Goal: Information Seeking & Learning: Learn about a topic

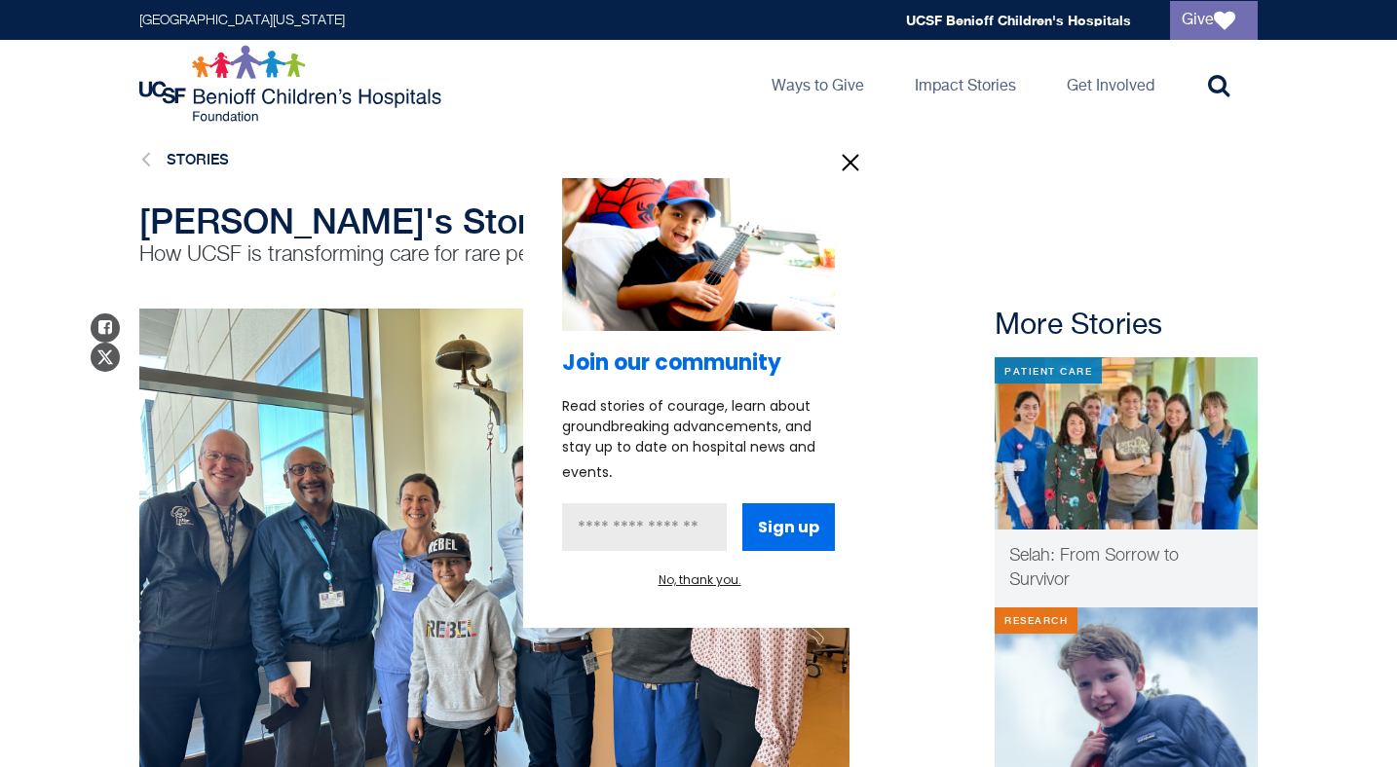
click at [850, 165] on icon "information" at bounding box center [850, 162] width 29 height 29
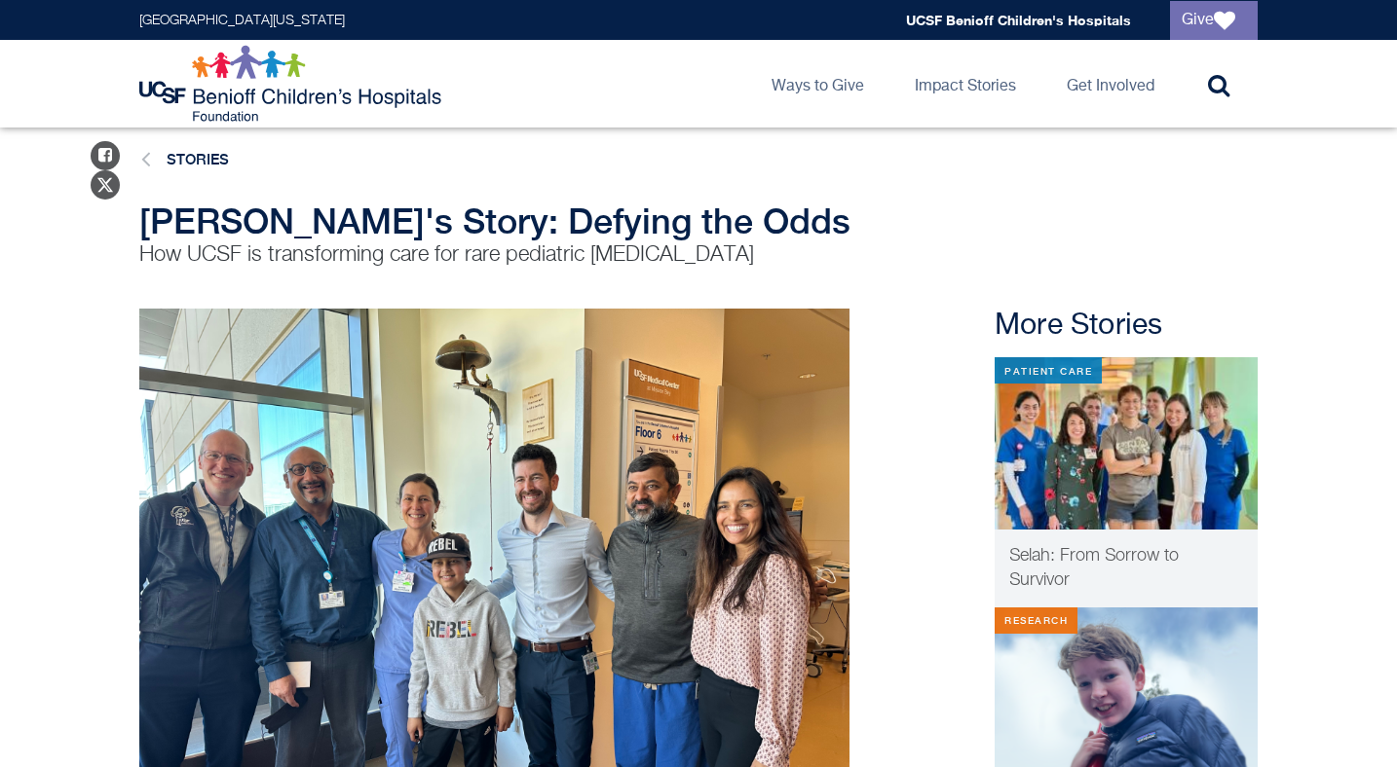
scroll to position [680, 0]
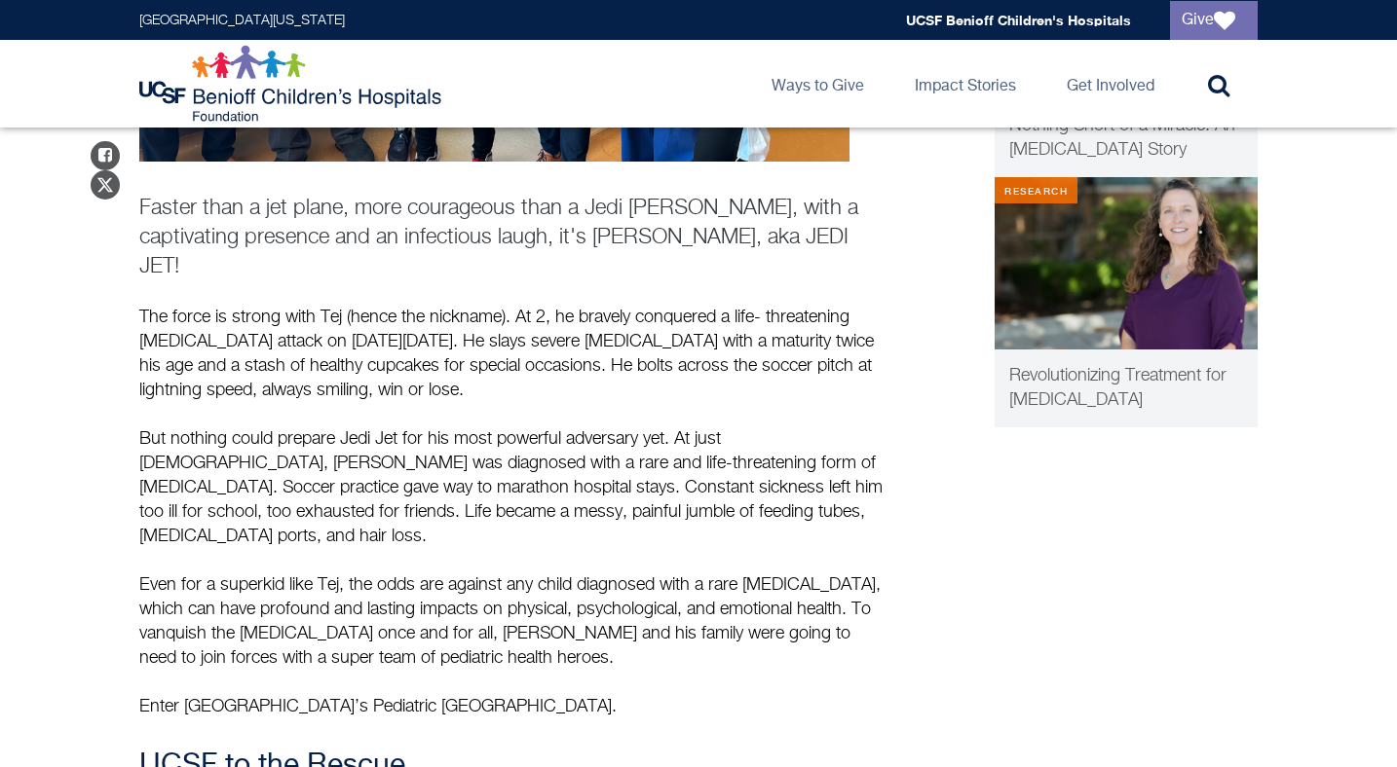
click at [608, 206] on p "Faster than a jet plane, more courageous than a Jedi [PERSON_NAME], with a capt…" at bounding box center [514, 238] width 750 height 88
drag, startPoint x: 600, startPoint y: 235, endPoint x: 755, endPoint y: 236, distance: 154.9
click at [755, 236] on p "Faster than a jet plane, more courageous than a Jedi [PERSON_NAME], with a capt…" at bounding box center [514, 238] width 750 height 88
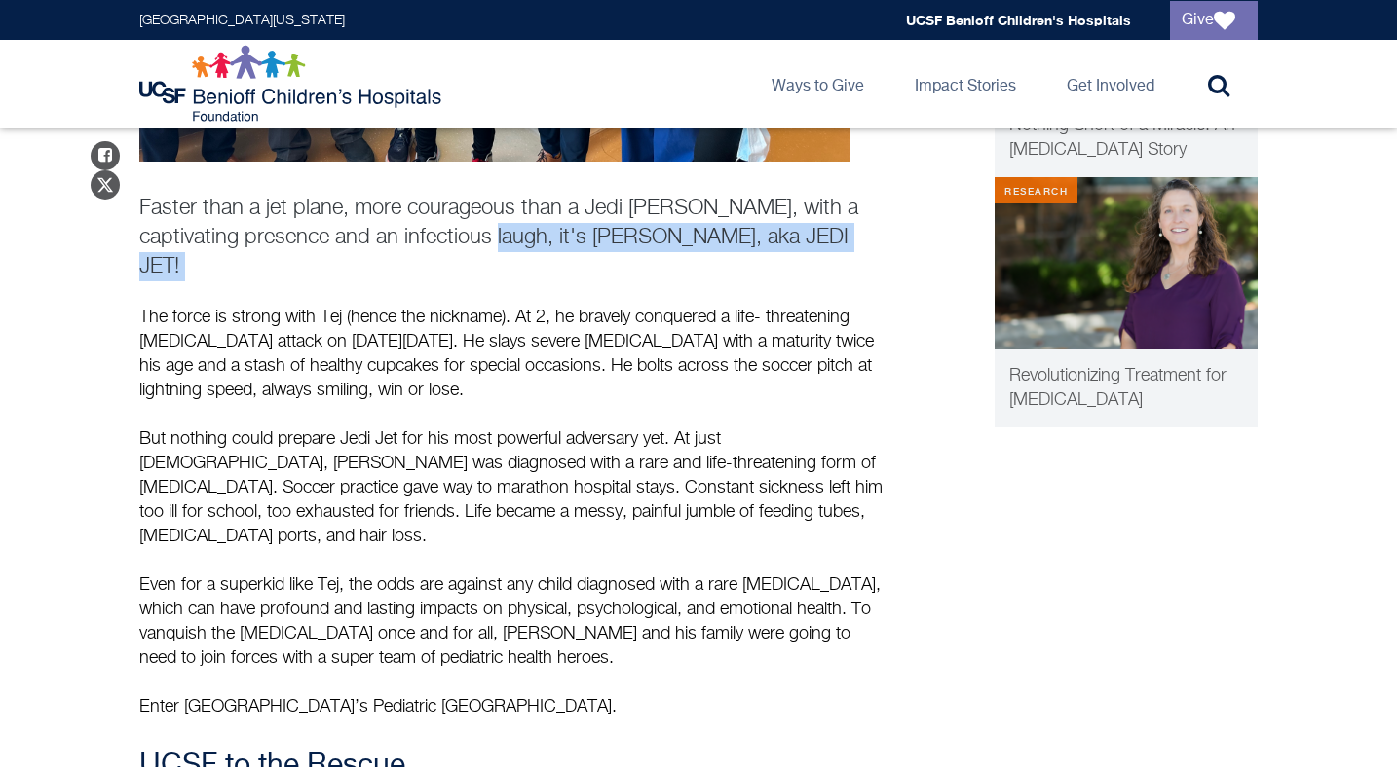
drag, startPoint x: 755, startPoint y: 236, endPoint x: 469, endPoint y: 228, distance: 285.5
click at [469, 228] on p "Faster than a jet plane, more courageous than a Jedi [PERSON_NAME], with a capt…" at bounding box center [514, 238] width 750 height 88
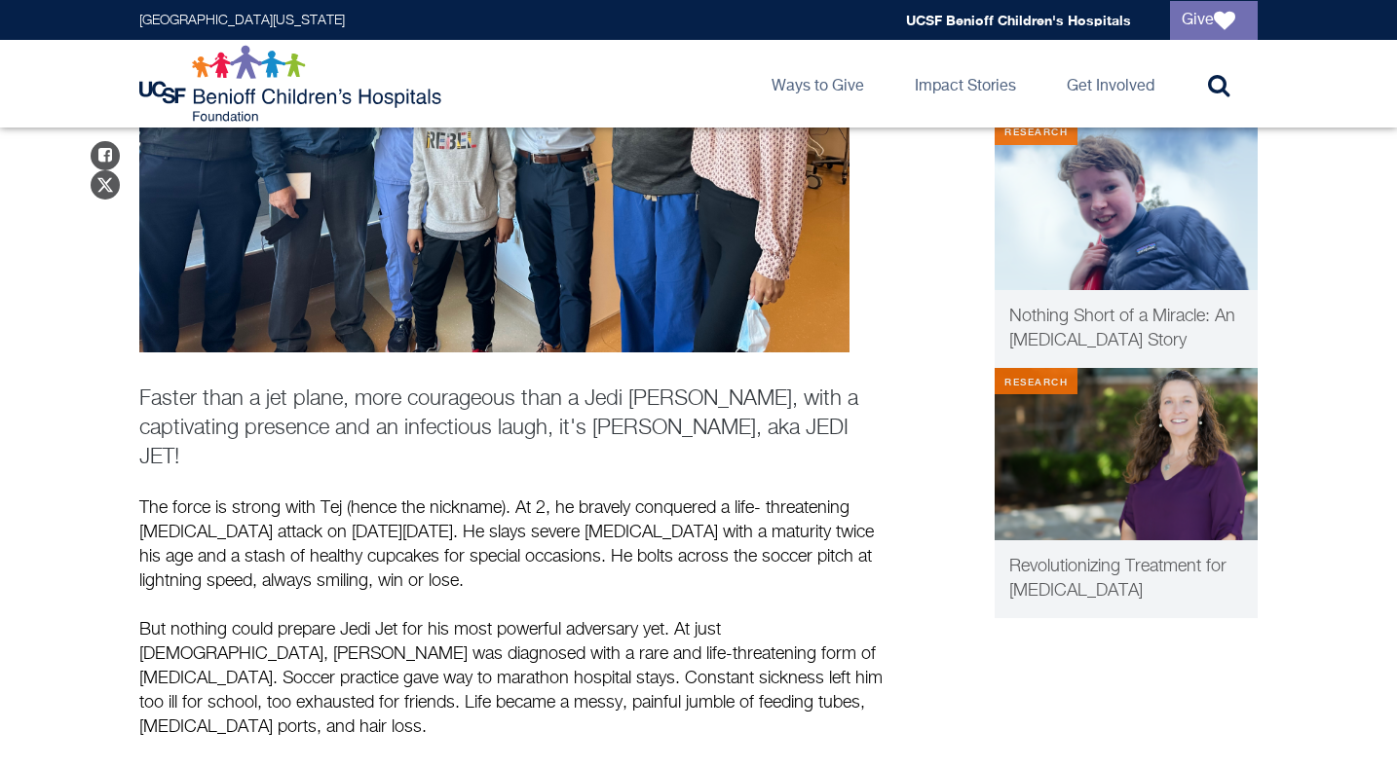
scroll to position [500, 0]
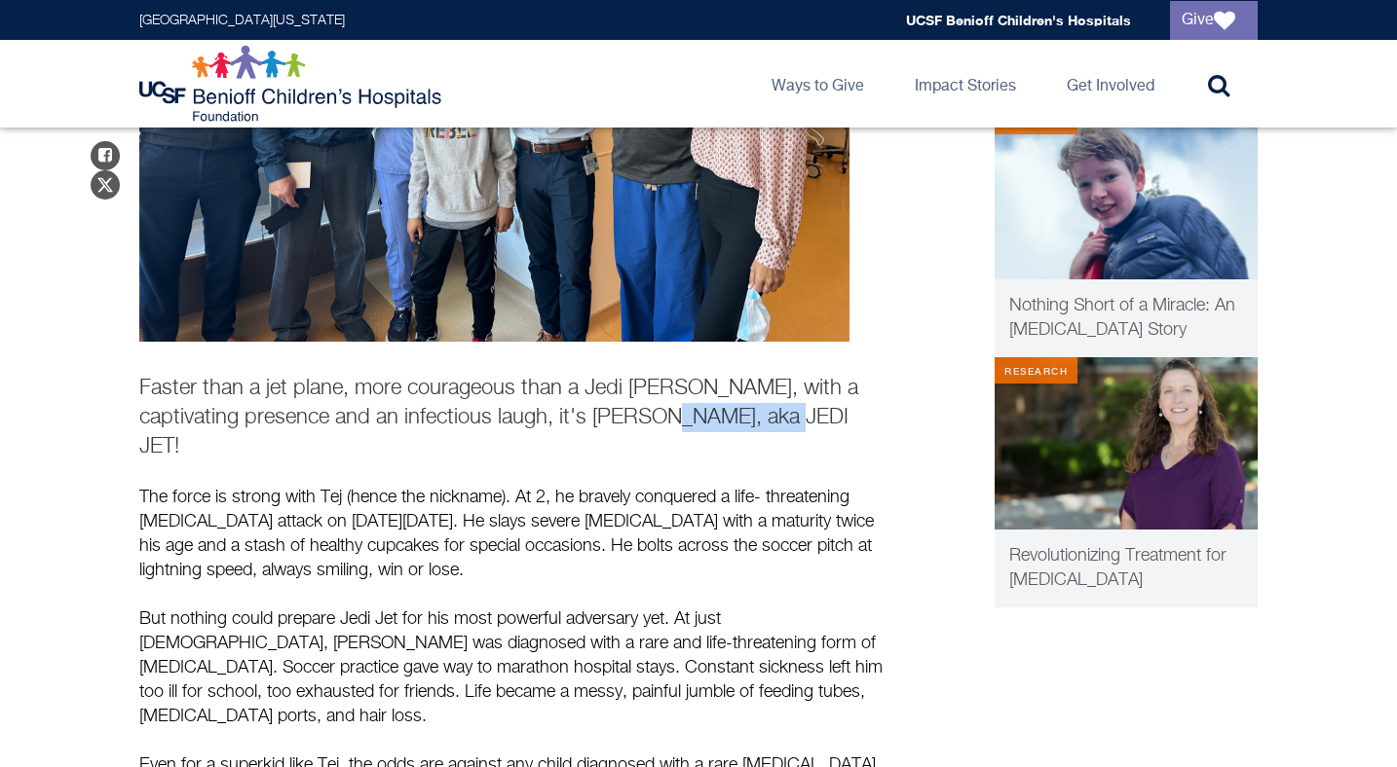
drag, startPoint x: 821, startPoint y: 419, endPoint x: 615, endPoint y: 402, distance: 207.1
click at [615, 402] on p "Faster than a jet plane, more courageous than a Jedi [PERSON_NAME], with a capt…" at bounding box center [514, 418] width 750 height 88
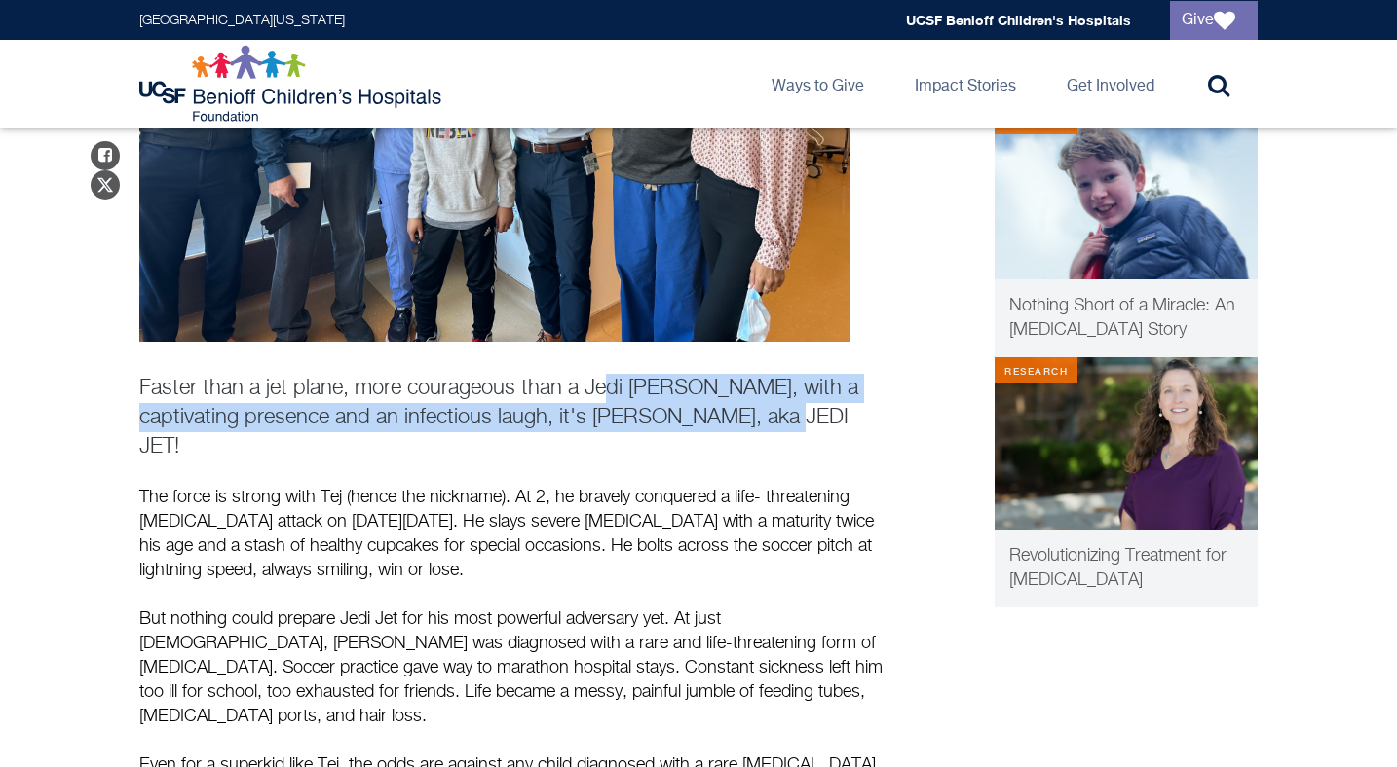
click at [615, 402] on p "Faster than a jet plane, more courageous than a Jedi [PERSON_NAME], with a capt…" at bounding box center [514, 418] width 750 height 88
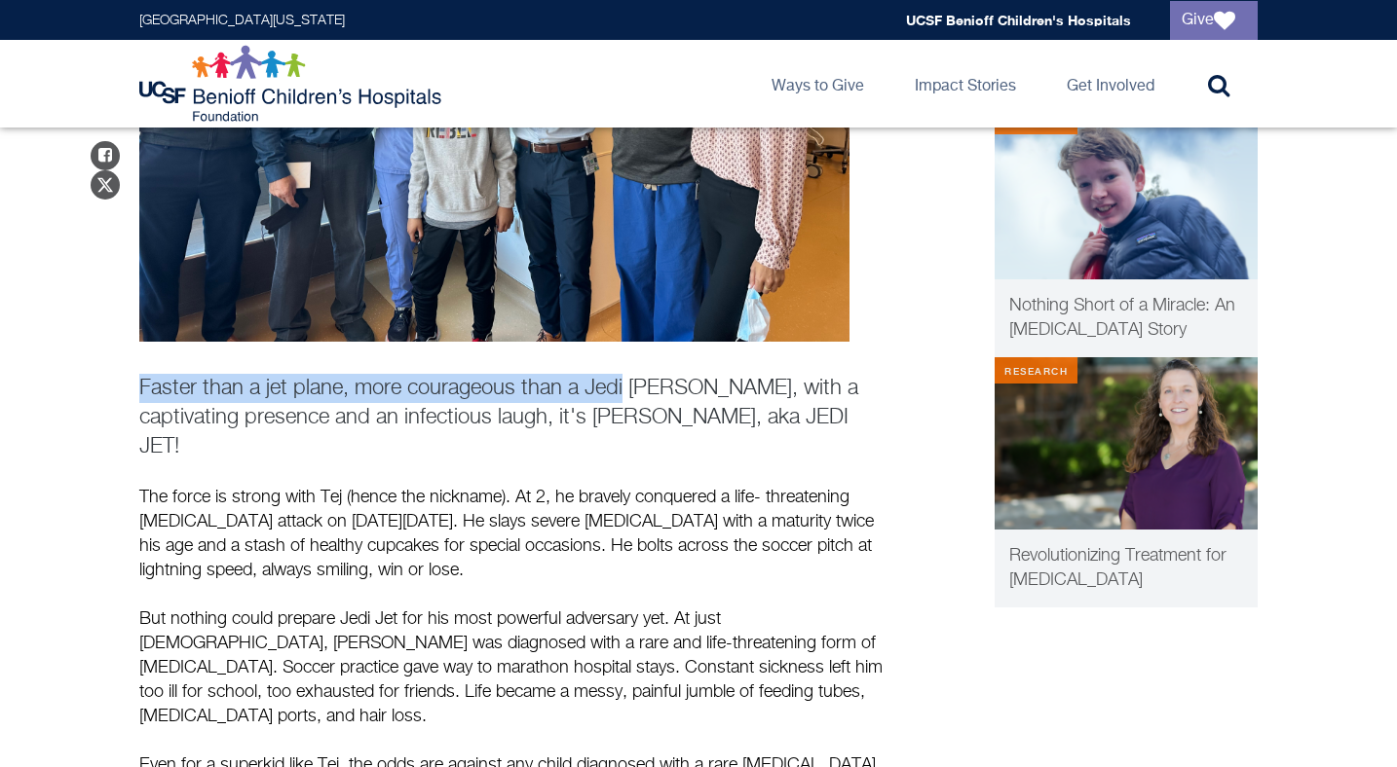
drag, startPoint x: 615, startPoint y: 402, endPoint x: 167, endPoint y: 369, distance: 449.2
click at [167, 369] on div "Faster than a jet plane, more courageous than a Jedi [PERSON_NAME], with a capt…" at bounding box center [514, 354] width 750 height 1091
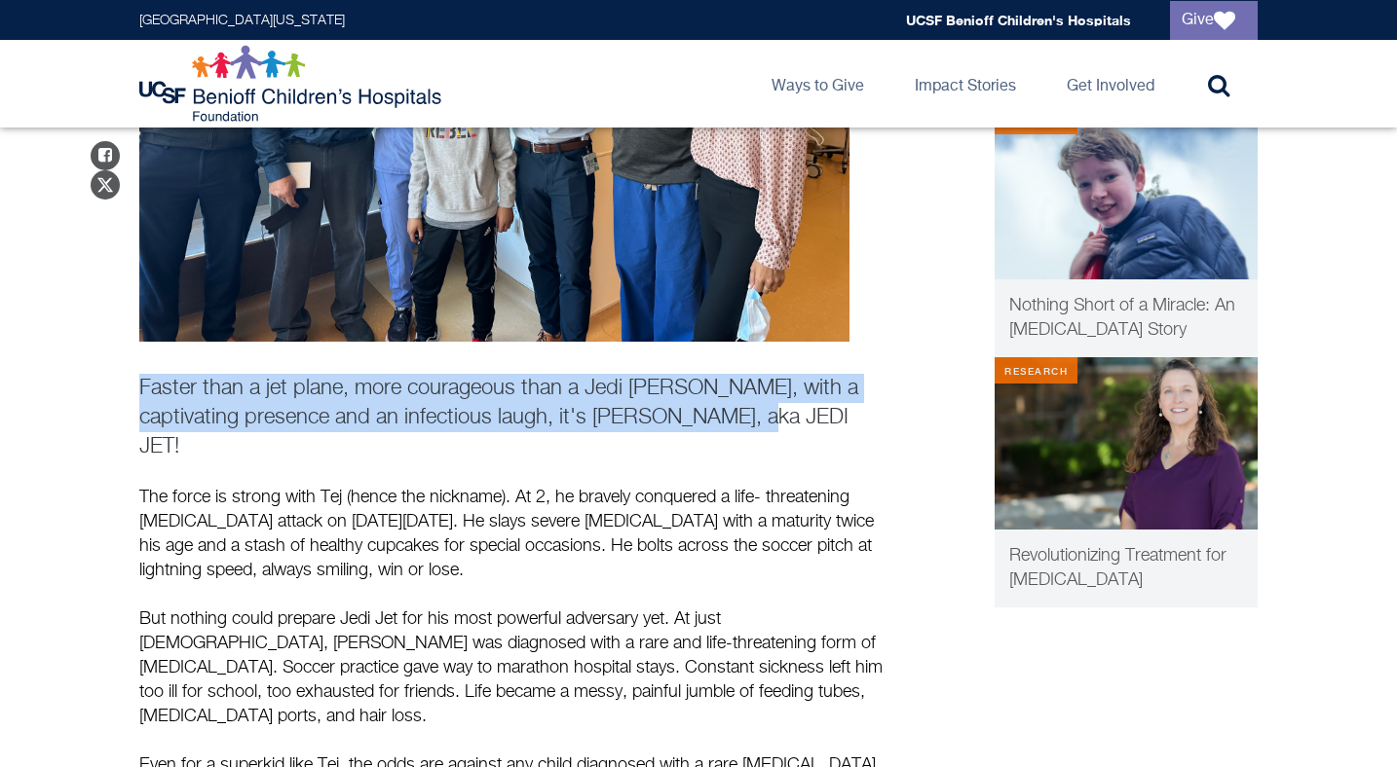
drag, startPoint x: 91, startPoint y: 382, endPoint x: 754, endPoint y: 425, distance: 664.6
click at [754, 425] on p "Faster than a jet plane, more courageous than a Jedi [PERSON_NAME], with a capt…" at bounding box center [514, 418] width 750 height 88
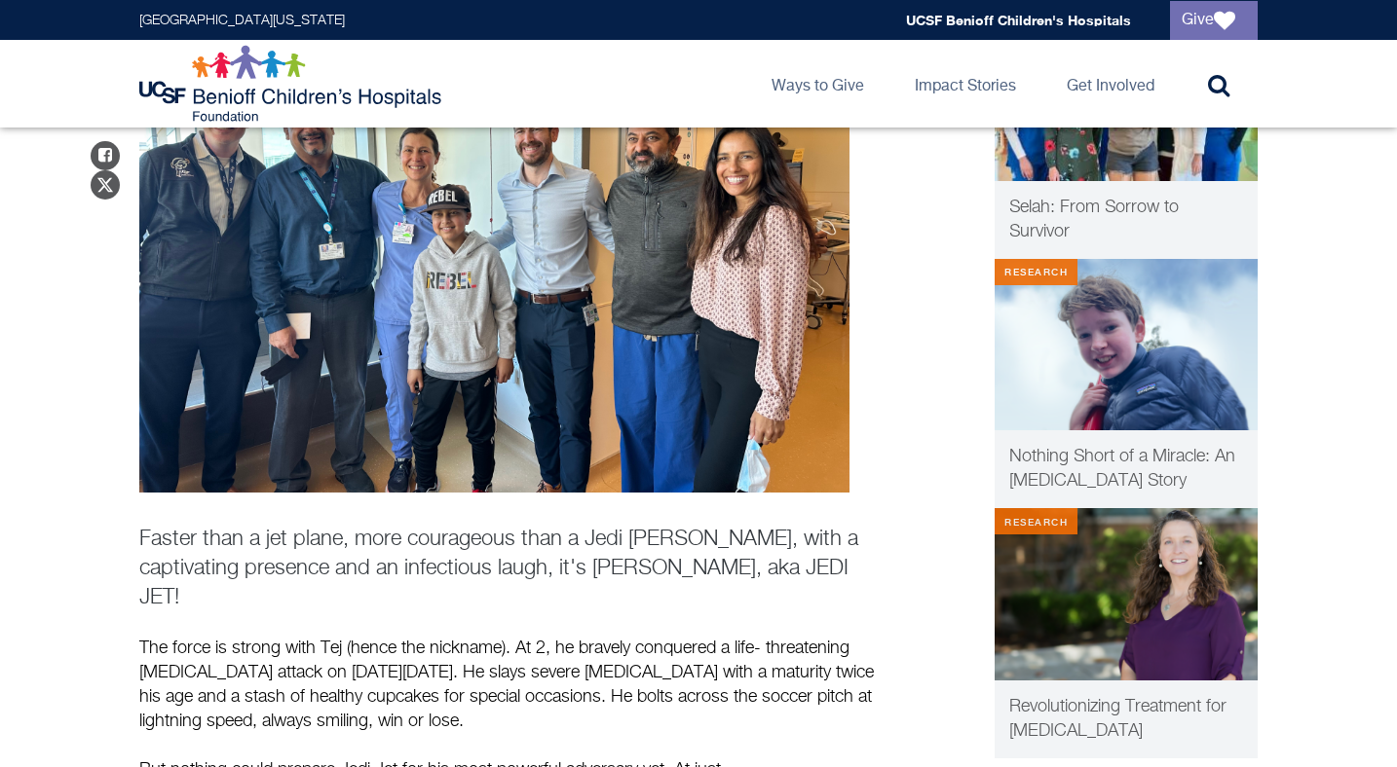
scroll to position [354, 0]
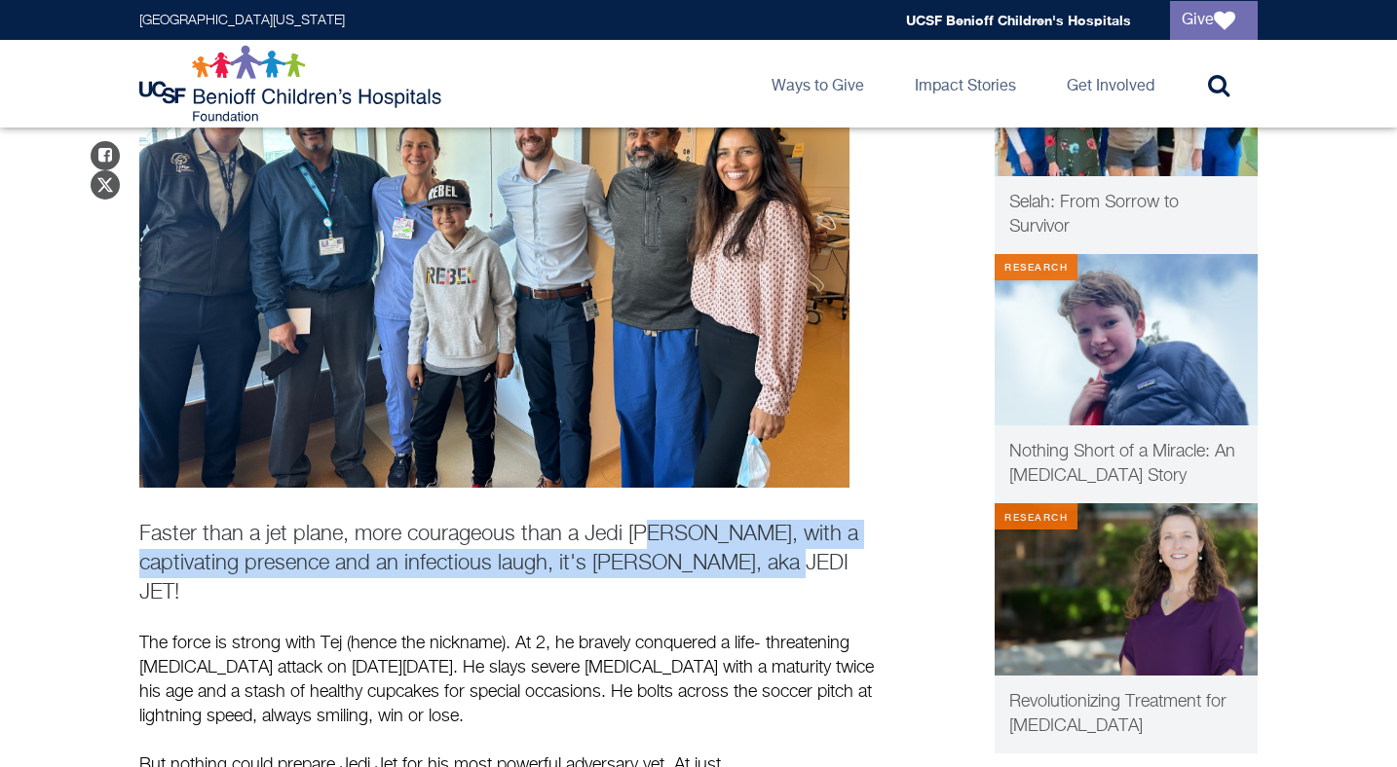
drag, startPoint x: 735, startPoint y: 549, endPoint x: 655, endPoint y: 541, distance: 81.3
click at [655, 541] on p "Faster than a jet plane, more courageous than a Jedi [PERSON_NAME], with a capt…" at bounding box center [514, 564] width 750 height 88
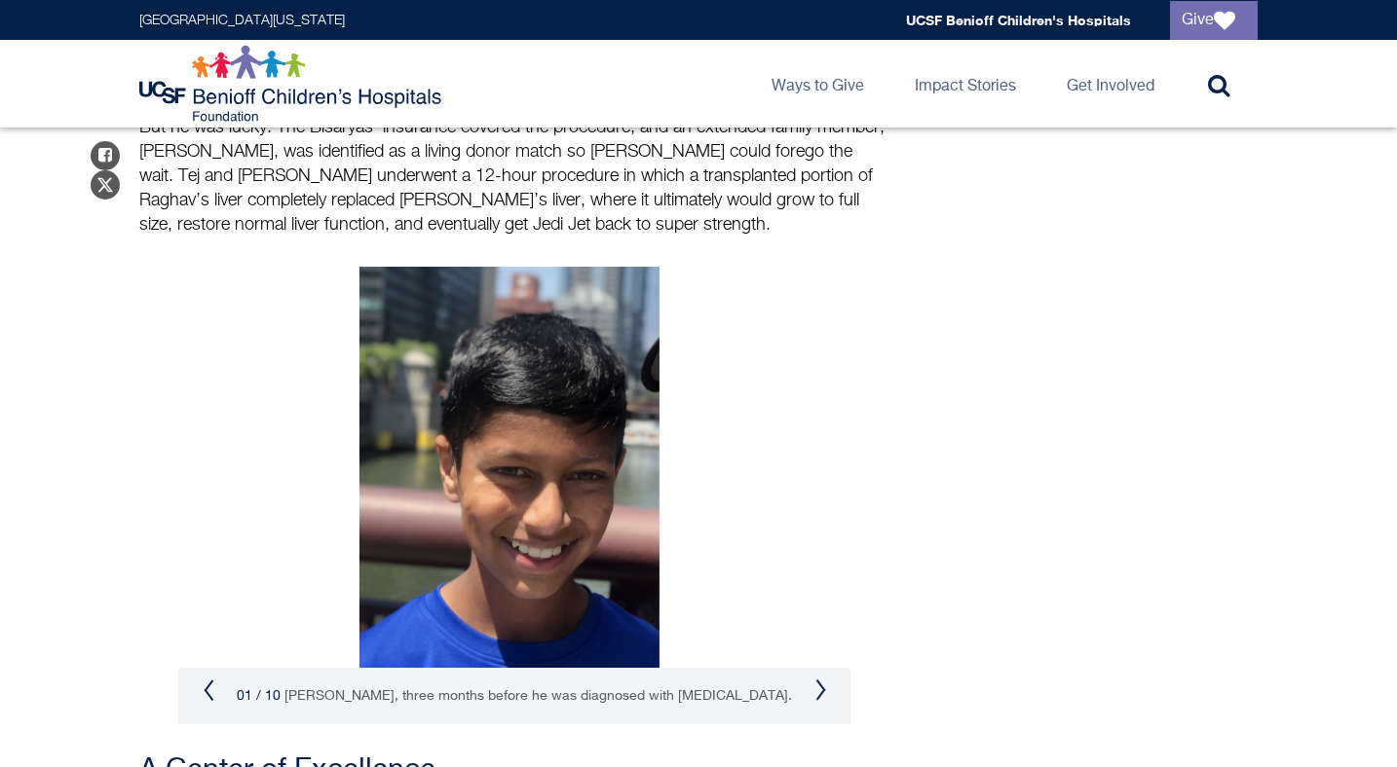
scroll to position [2515, 0]
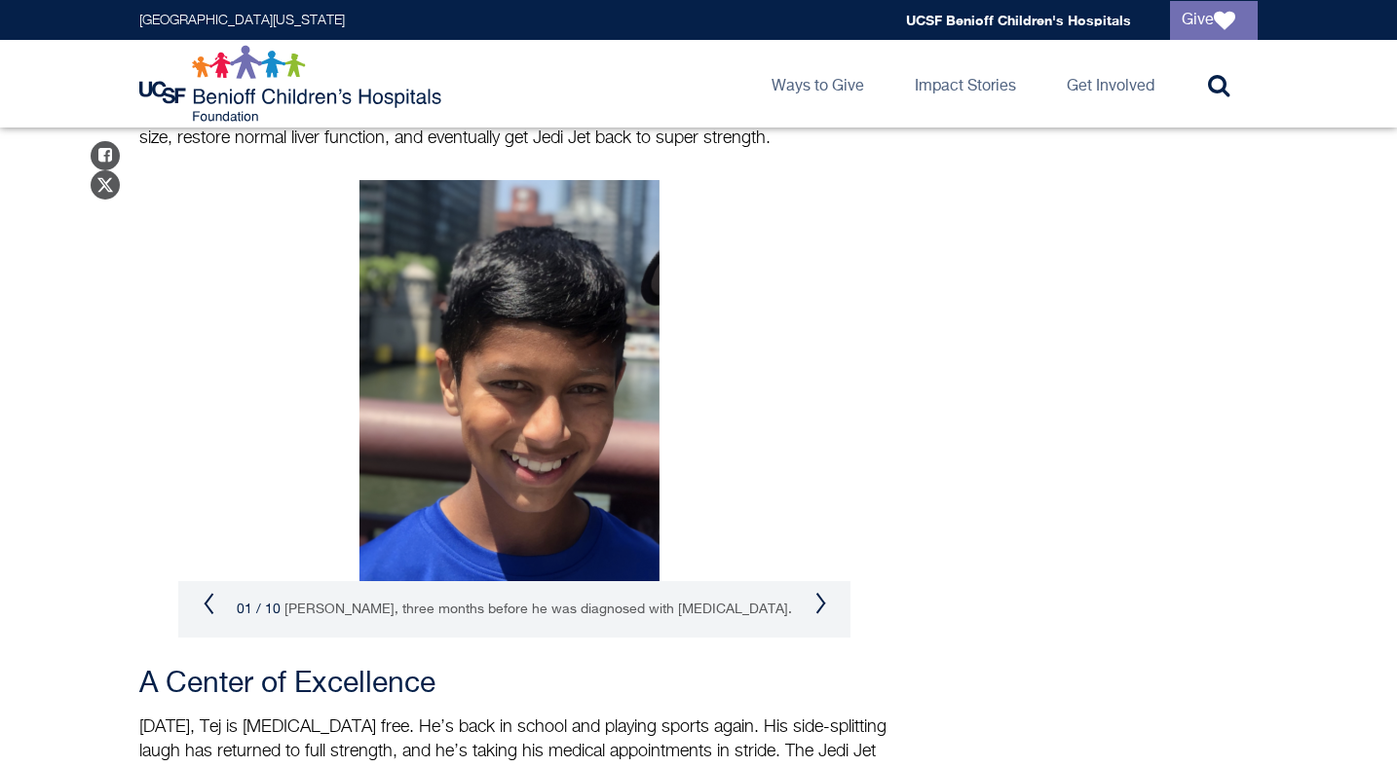
click at [816, 592] on button "Next" at bounding box center [820, 603] width 12 height 23
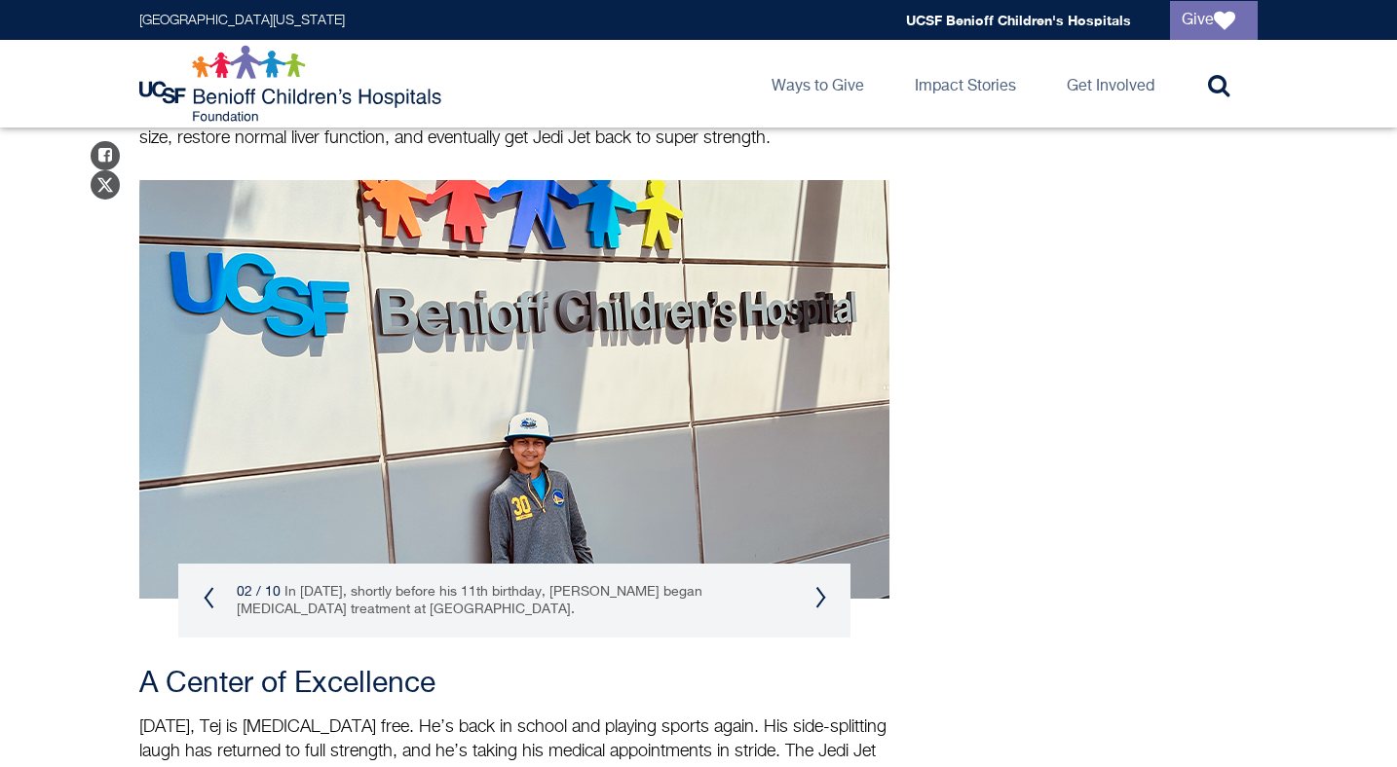
click at [816, 586] on button "Next" at bounding box center [820, 597] width 12 height 23
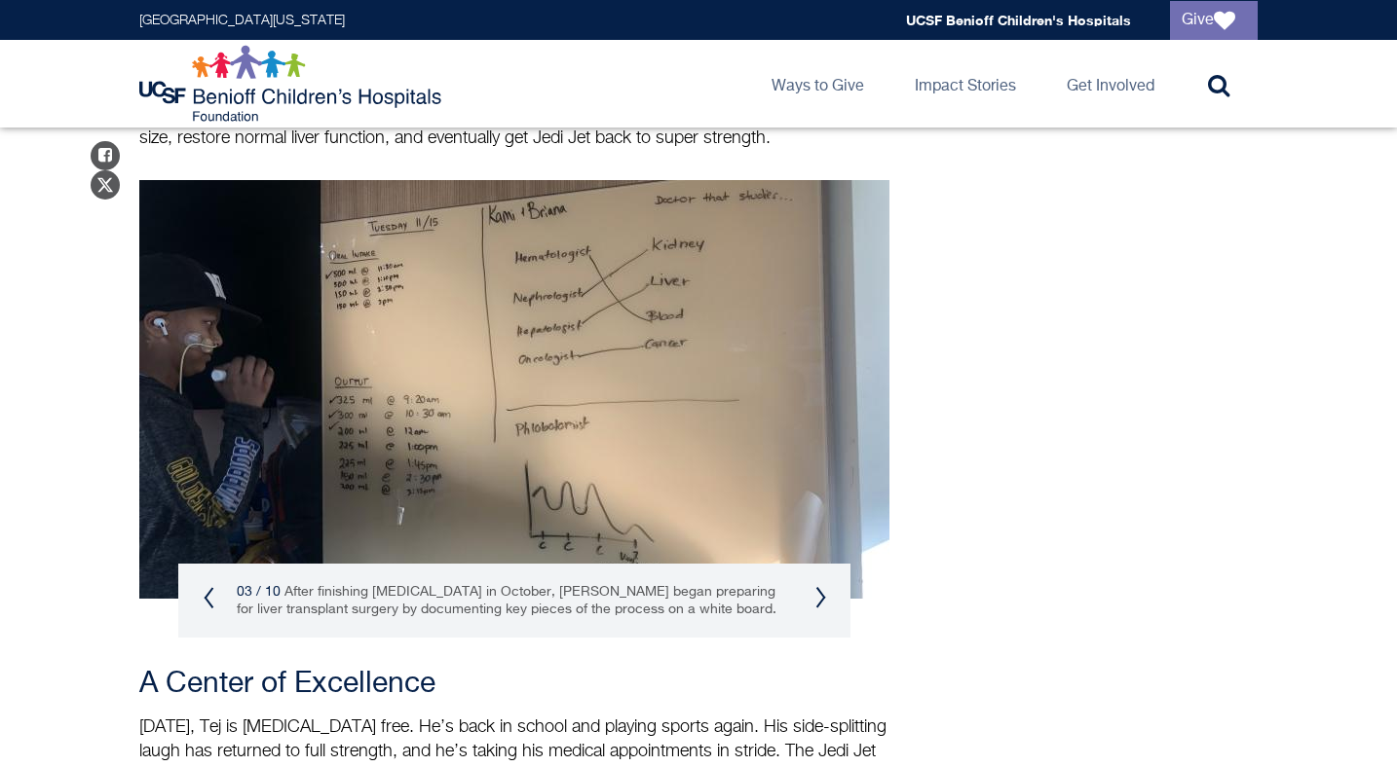
click at [816, 586] on button "Next" at bounding box center [820, 597] width 12 height 23
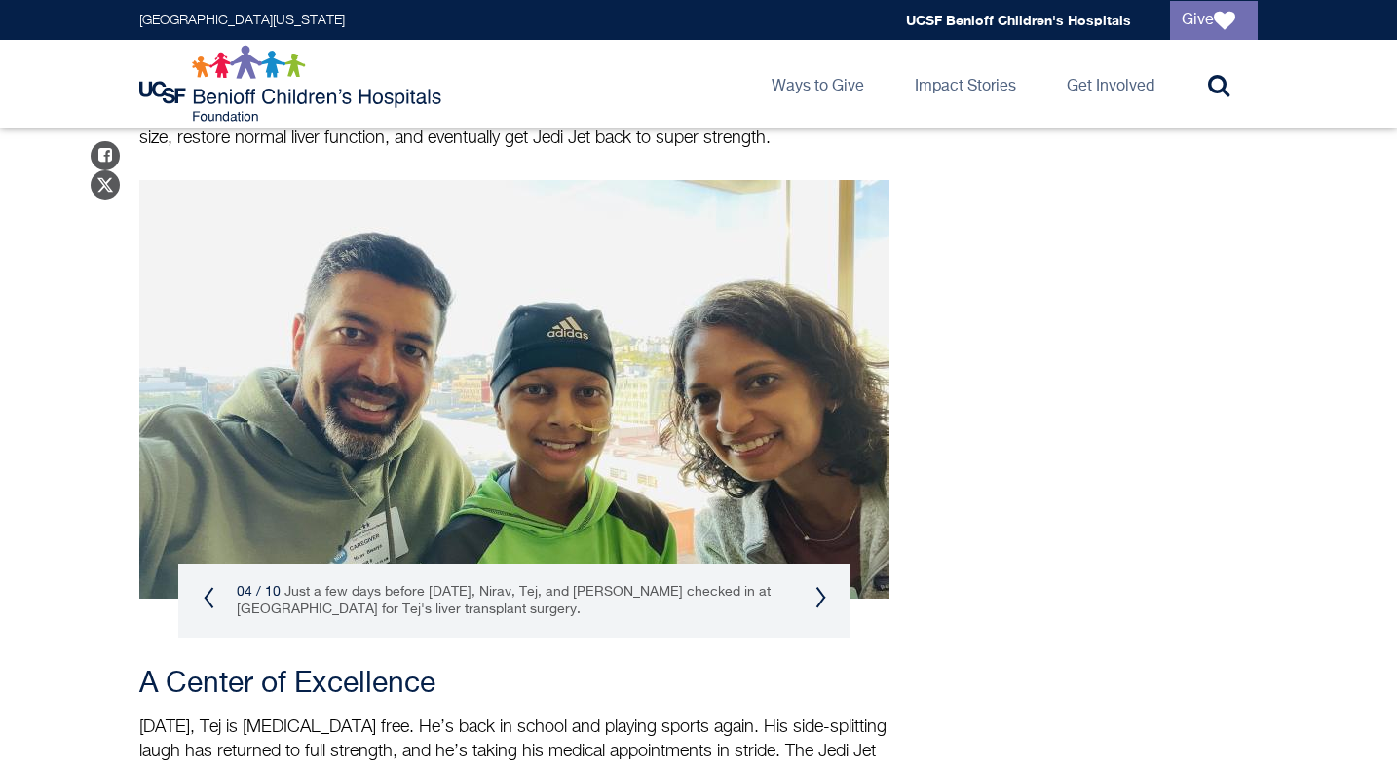
click at [816, 586] on button "Next" at bounding box center [820, 597] width 12 height 23
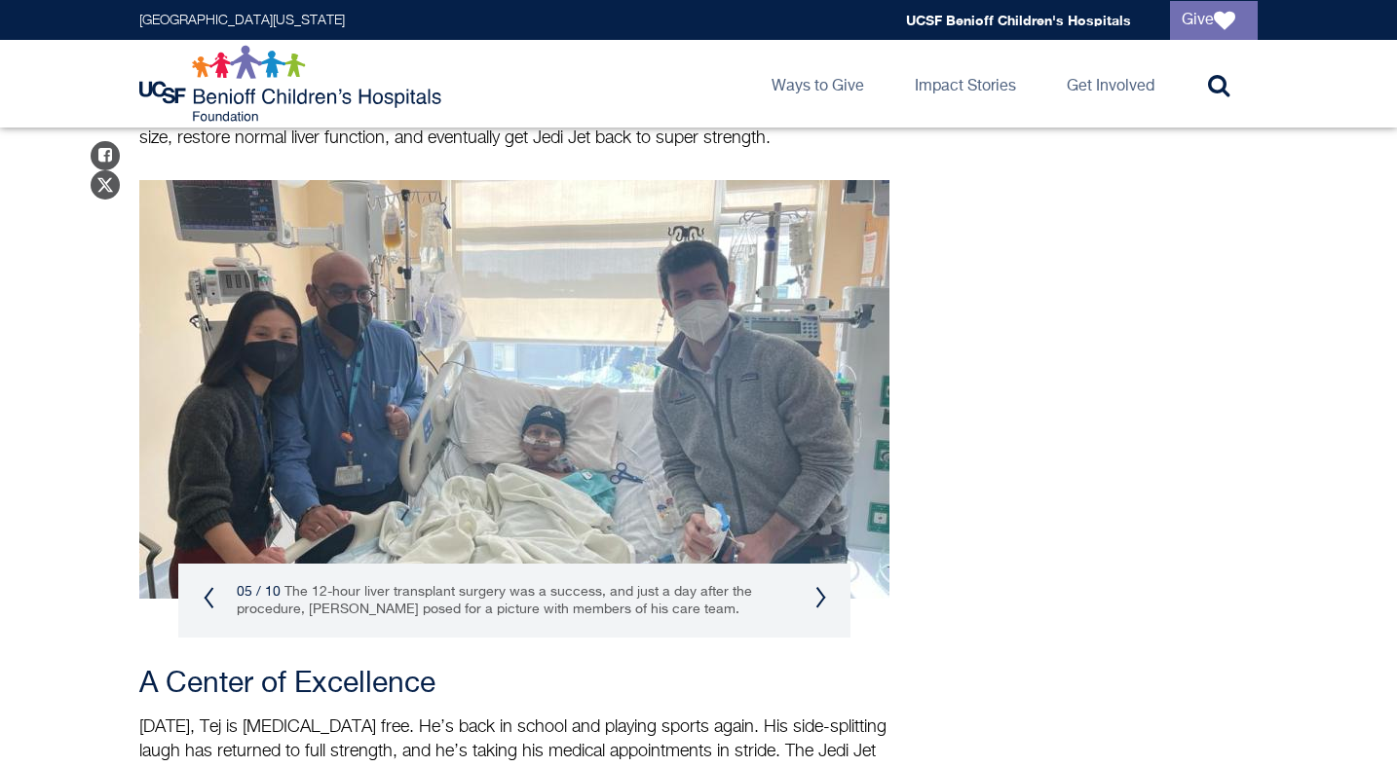
click at [816, 586] on button "Next" at bounding box center [820, 597] width 12 height 23
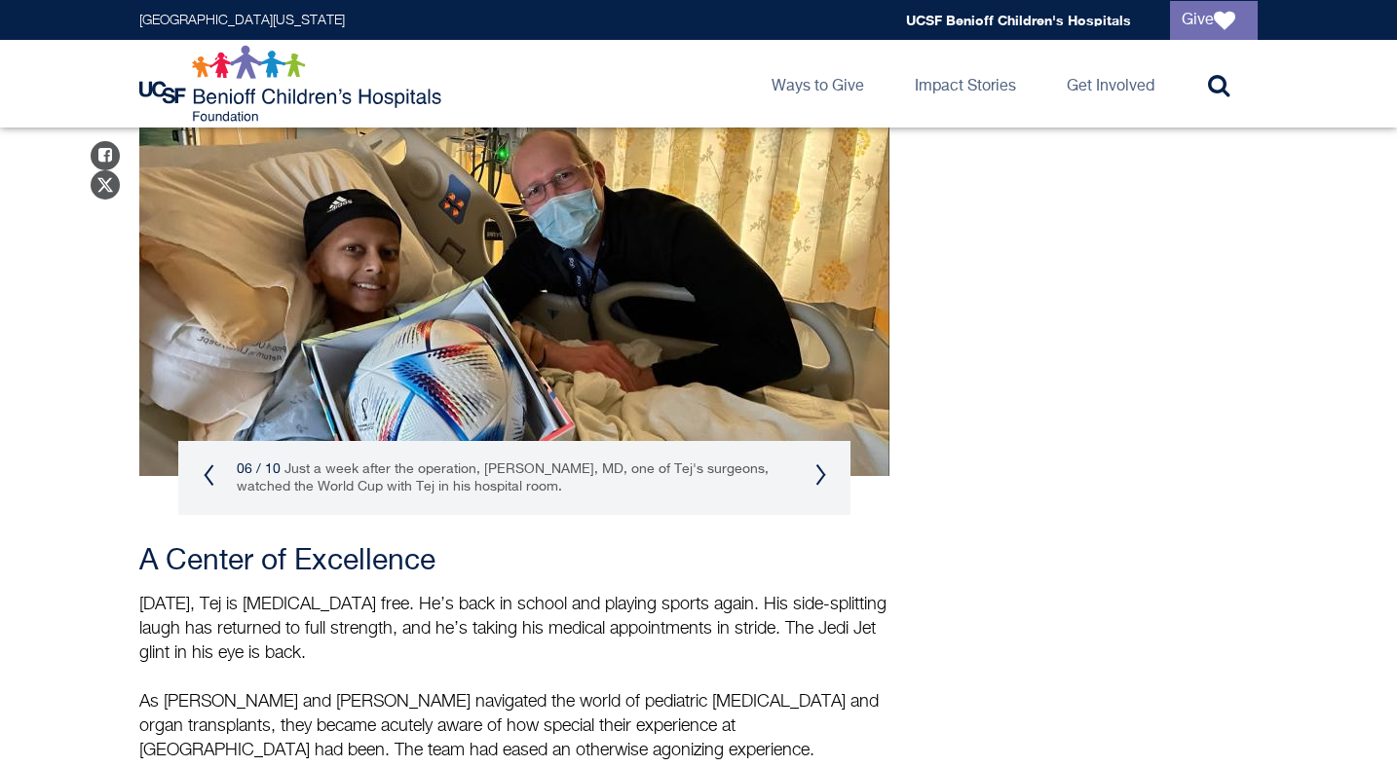
scroll to position [2604, 0]
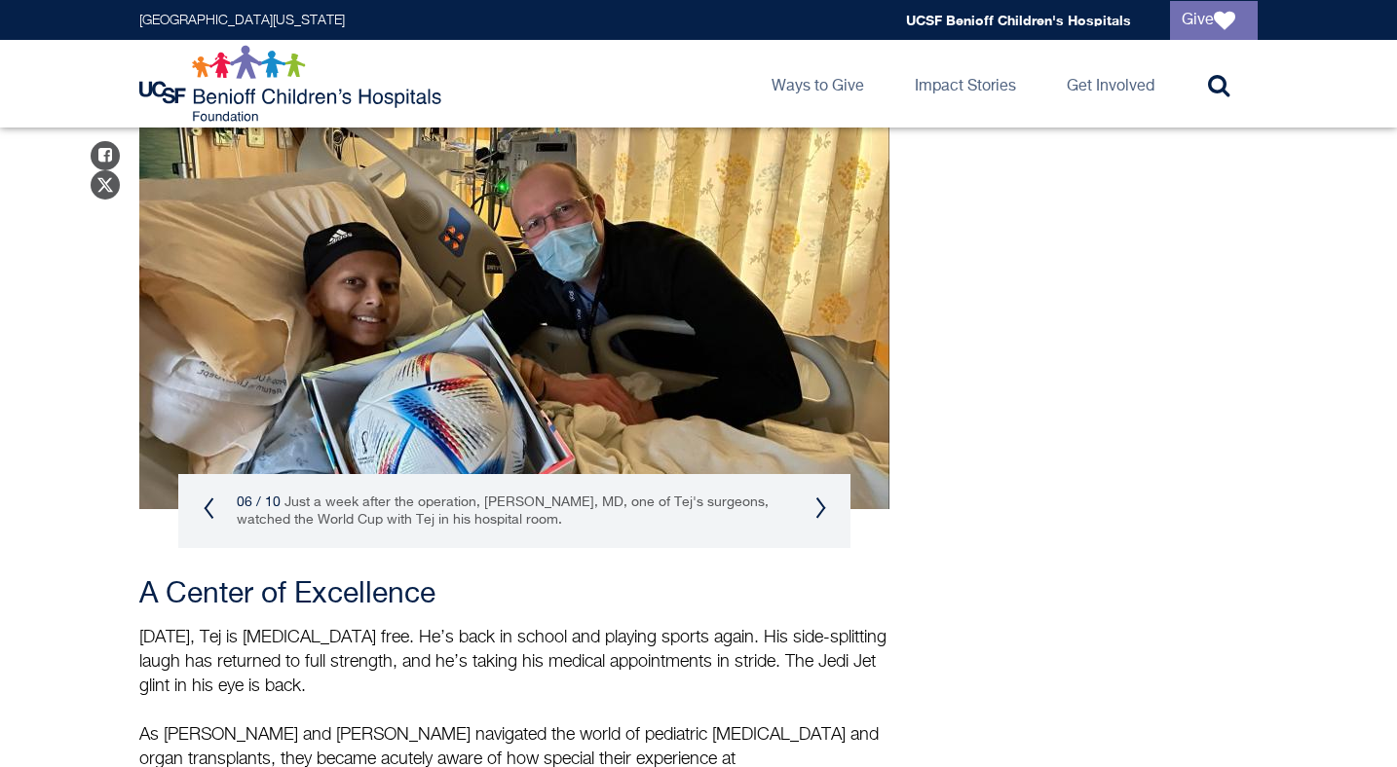
click at [812, 474] on div "06 / 10 Just a week after the operation, [PERSON_NAME], MD, one of [PERSON_NAME…" at bounding box center [514, 511] width 672 height 74
click at [814, 497] on button "Next" at bounding box center [820, 508] width 12 height 23
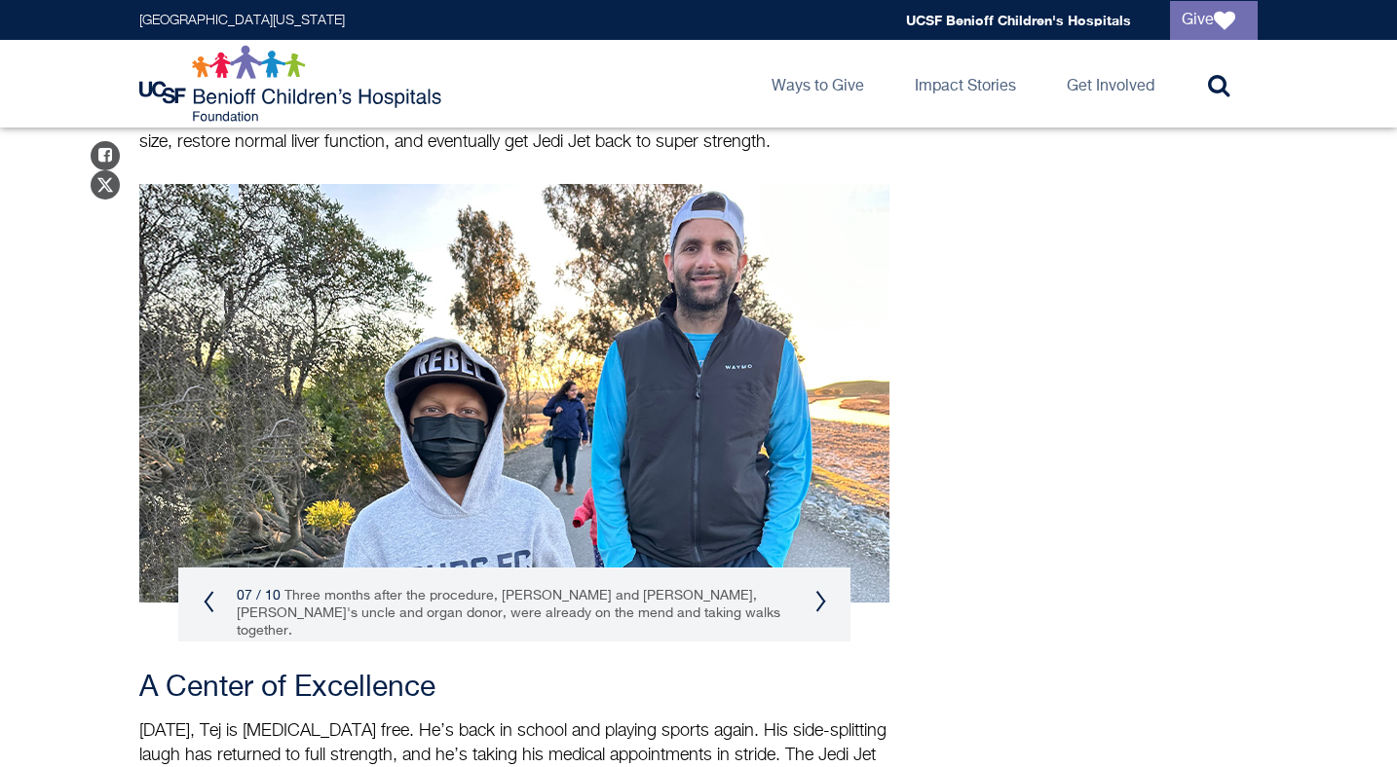
scroll to position [2470, 0]
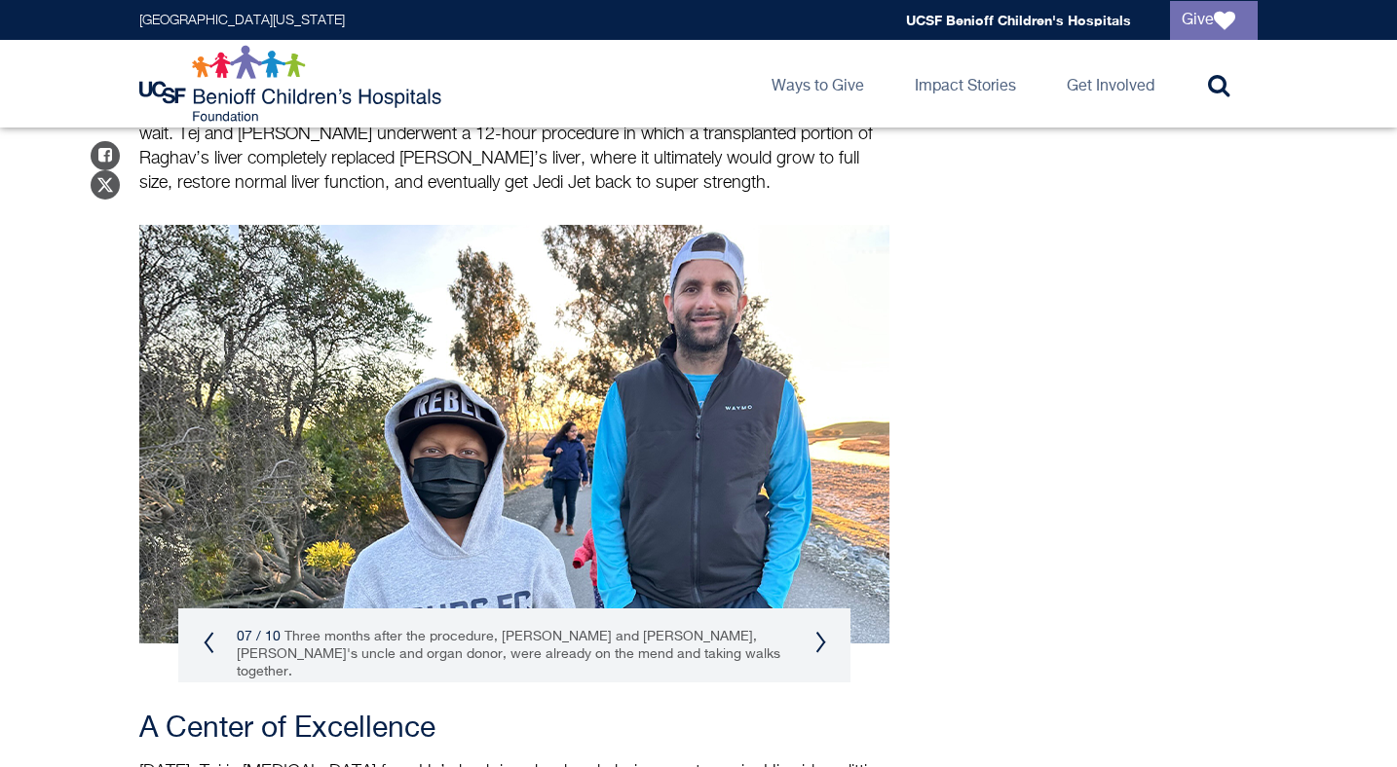
click at [808, 609] on div "07 / 10 Three months after the procedure, [PERSON_NAME] and [PERSON_NAME], [PER…" at bounding box center [514, 655] width 672 height 92
click at [817, 631] on button "Next" at bounding box center [820, 642] width 12 height 23
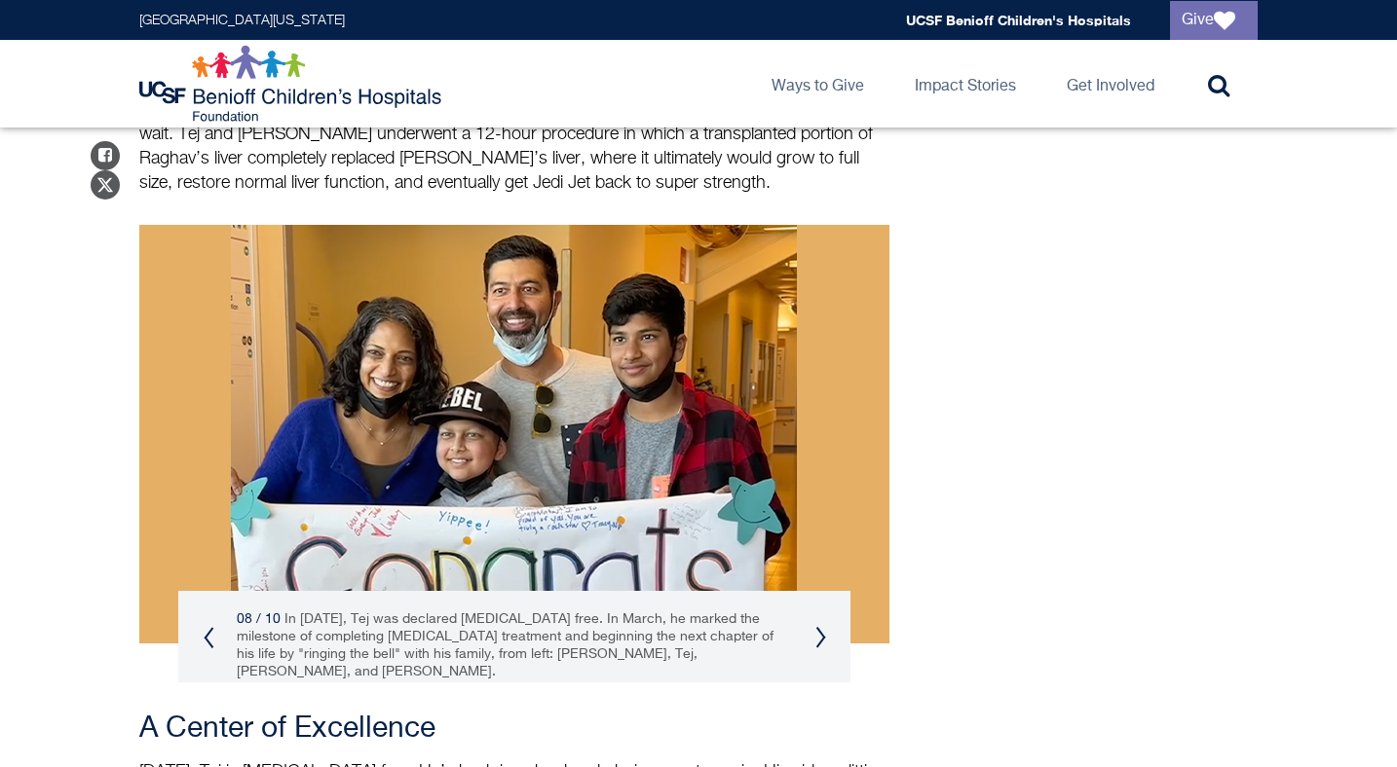
click at [818, 626] on button "Next" at bounding box center [820, 637] width 12 height 23
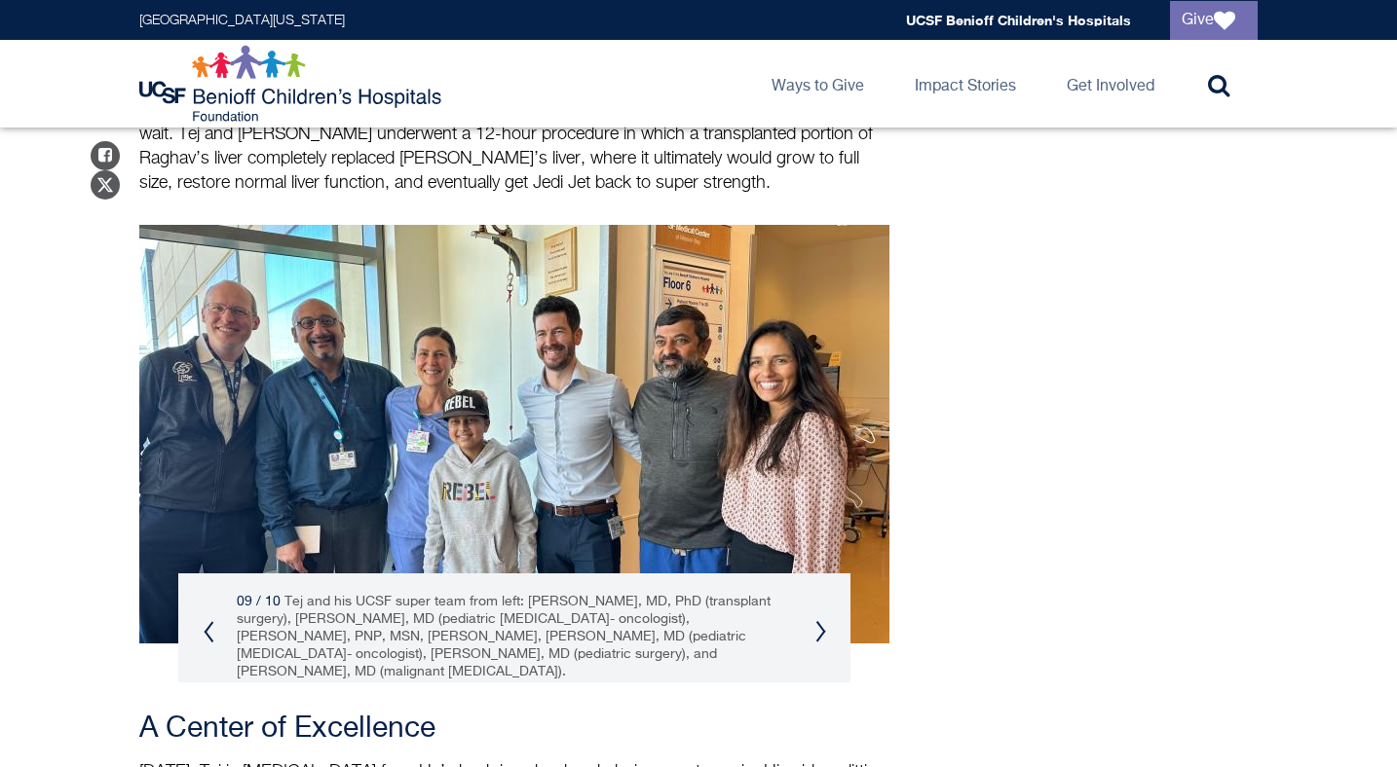
click at [818, 620] on button "Next" at bounding box center [820, 631] width 12 height 23
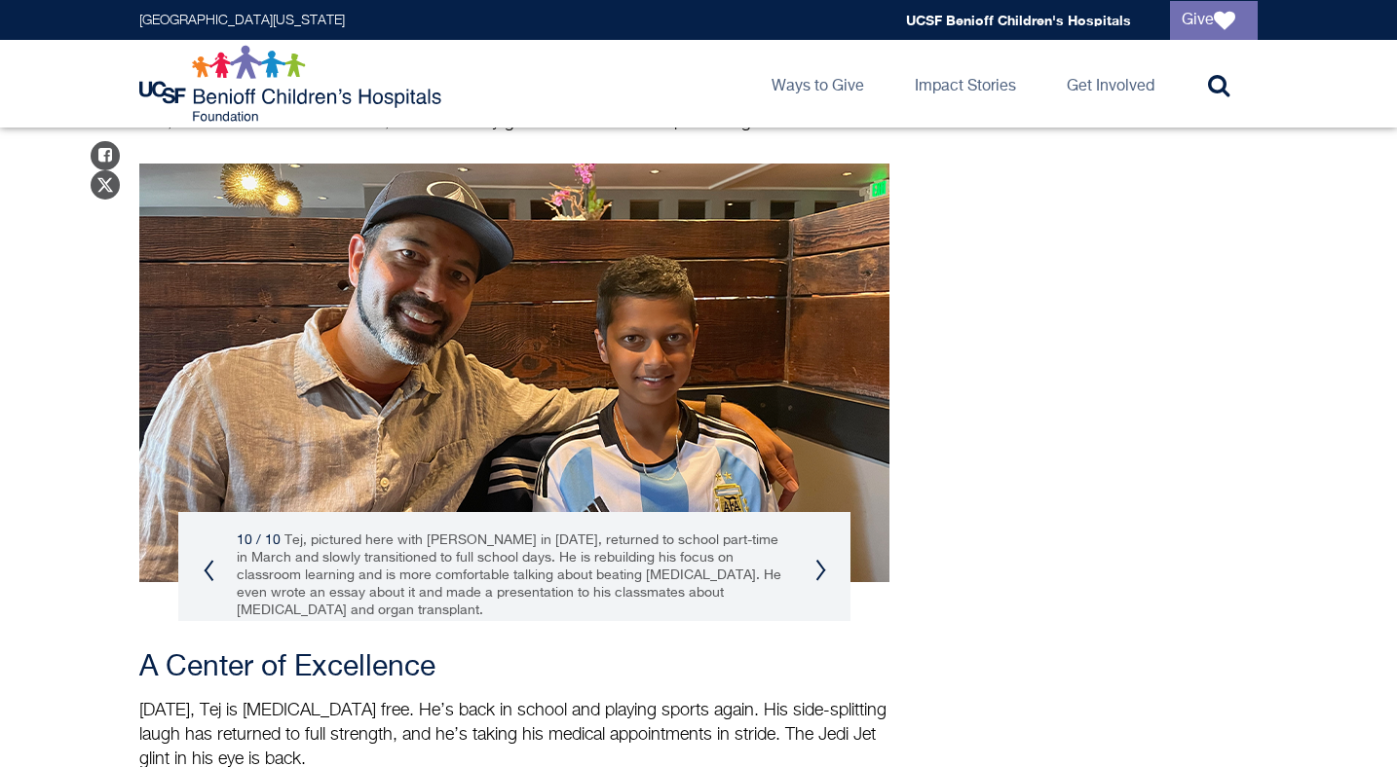
scroll to position [2533, 0]
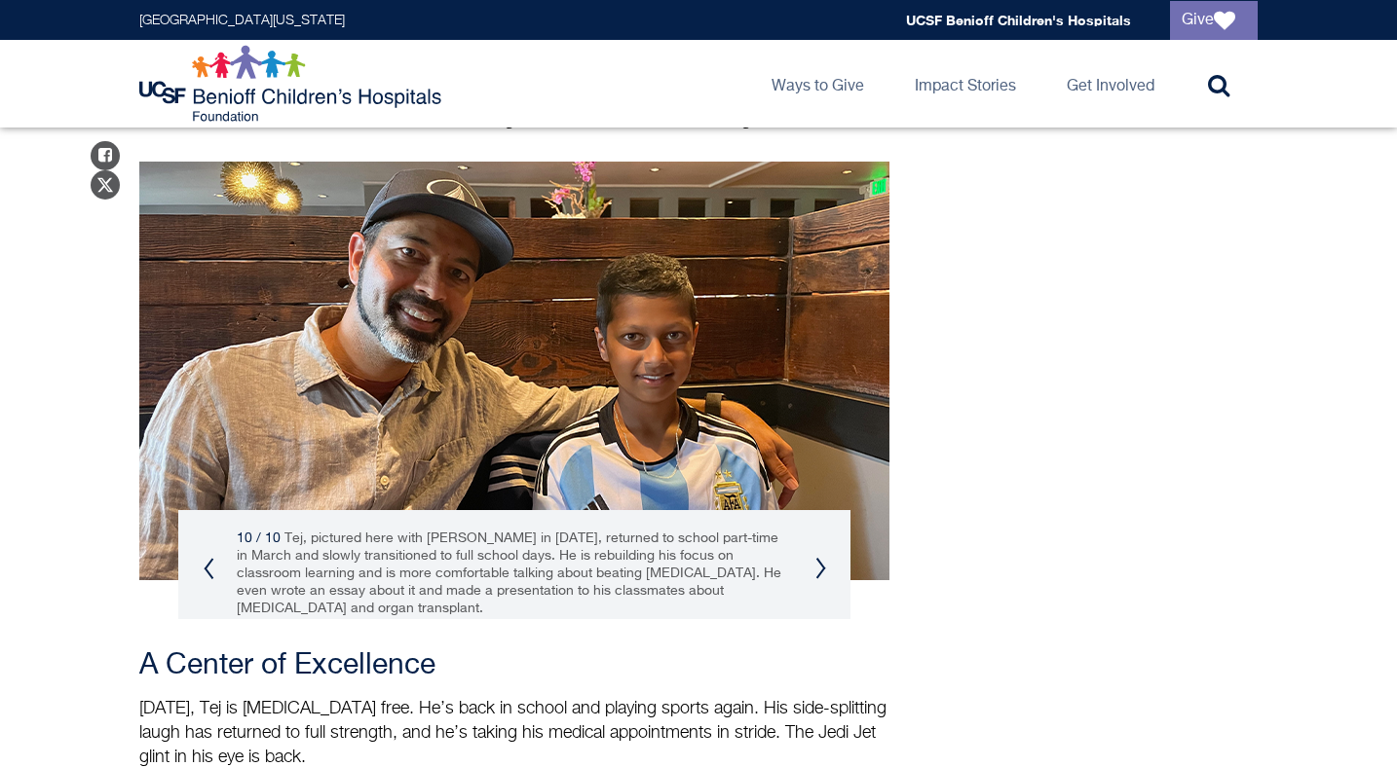
click at [827, 510] on div "10 / 10 Tej, pictured here with [PERSON_NAME] in [DATE], returned to school par…" at bounding box center [514, 573] width 672 height 127
click at [821, 557] on button "Next" at bounding box center [820, 568] width 12 height 23
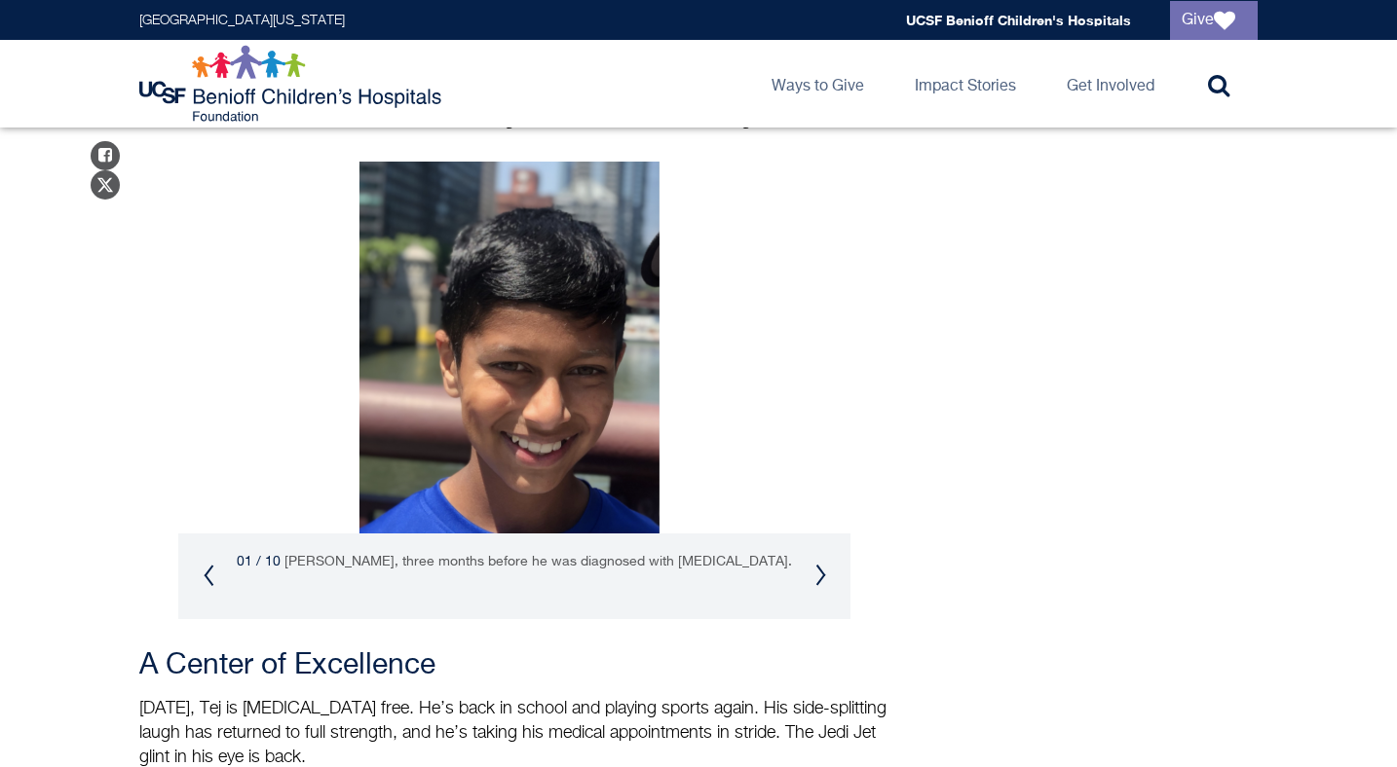
scroll to position [2525, 0]
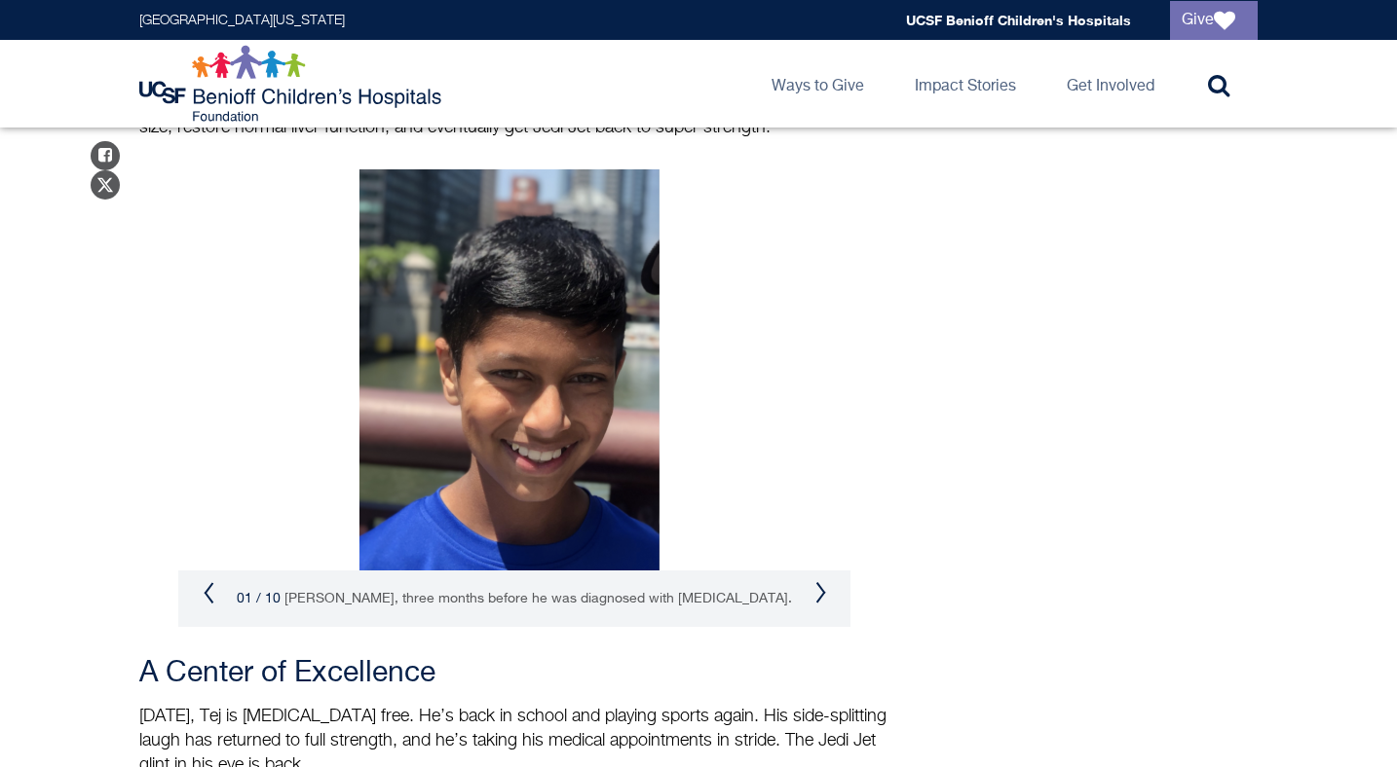
click at [819, 581] on button "Next" at bounding box center [820, 592] width 12 height 23
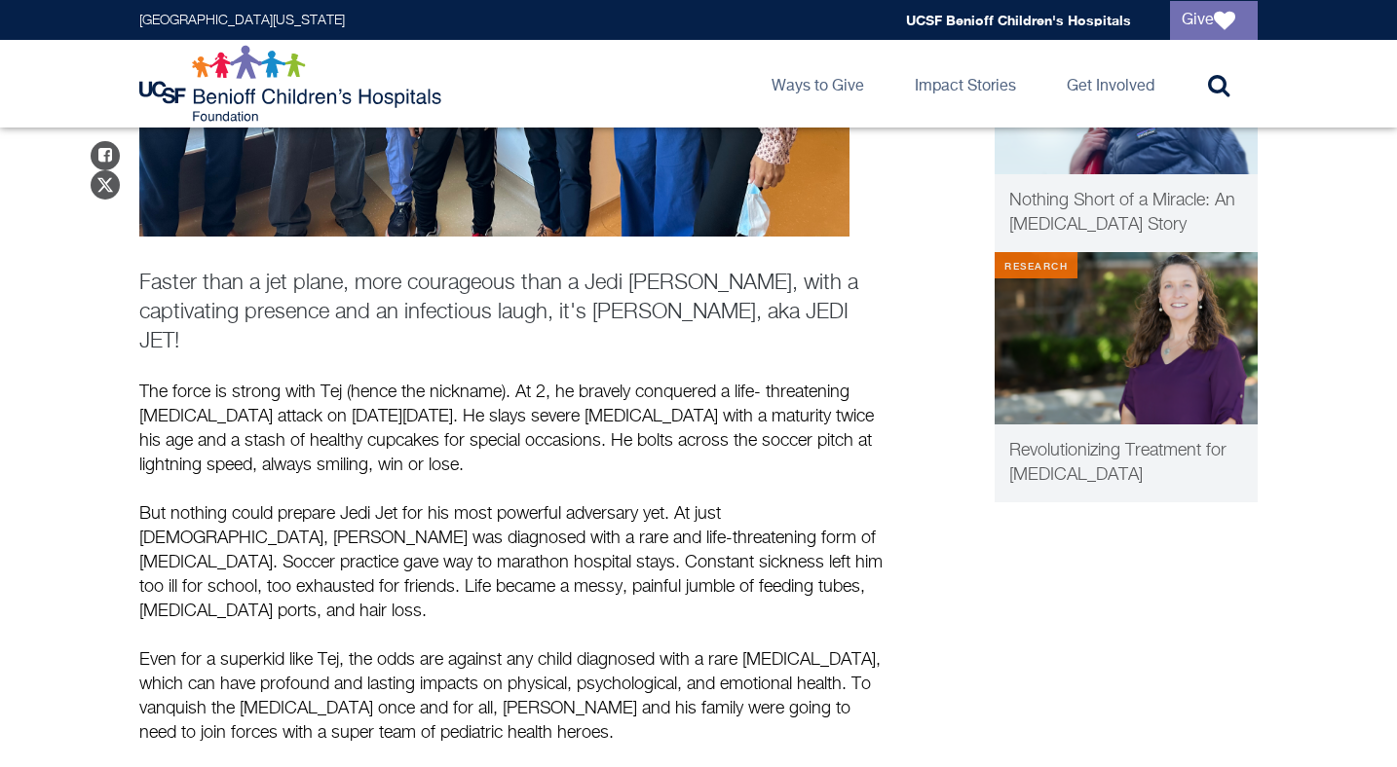
scroll to position [602, 0]
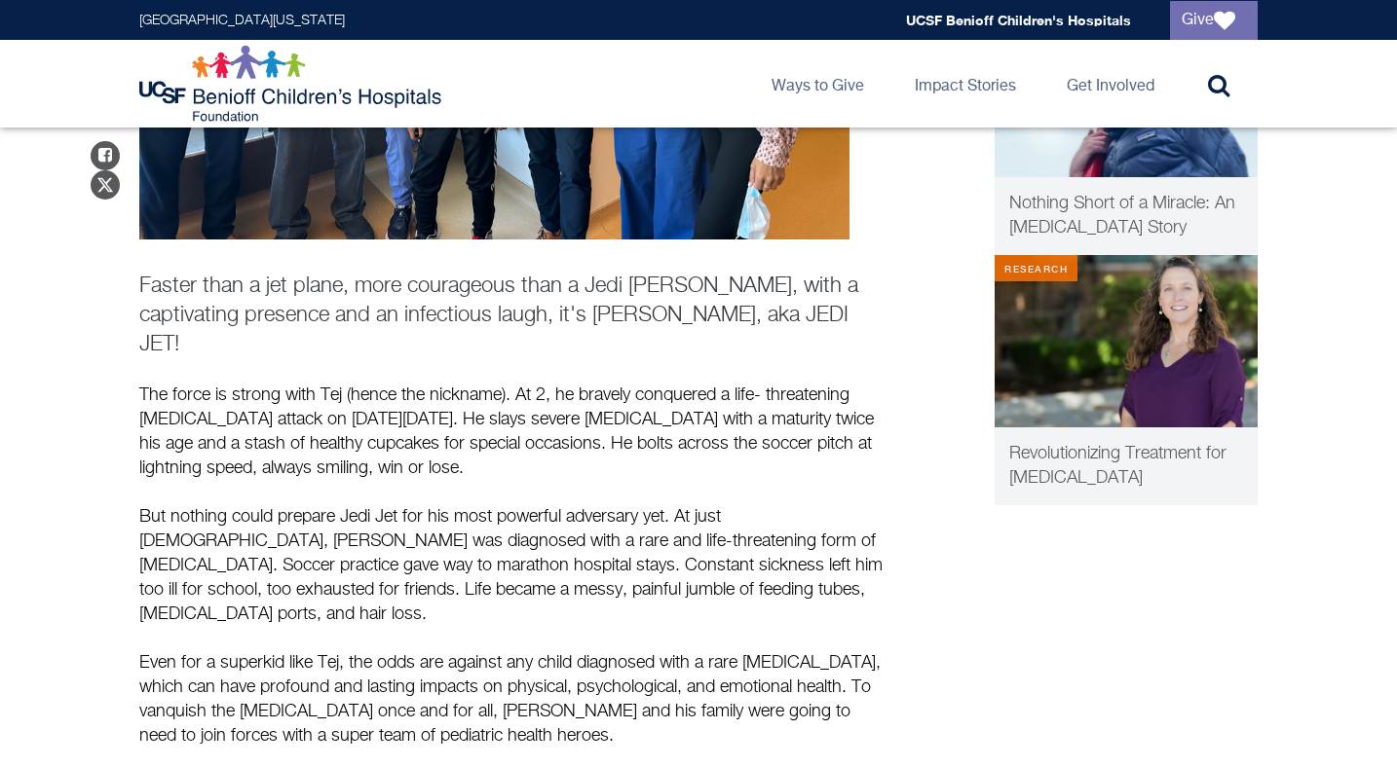
click at [699, 384] on p "The force is strong with Tej (hence the nickname). At 2, he bravely conquered a…" at bounding box center [514, 432] width 750 height 97
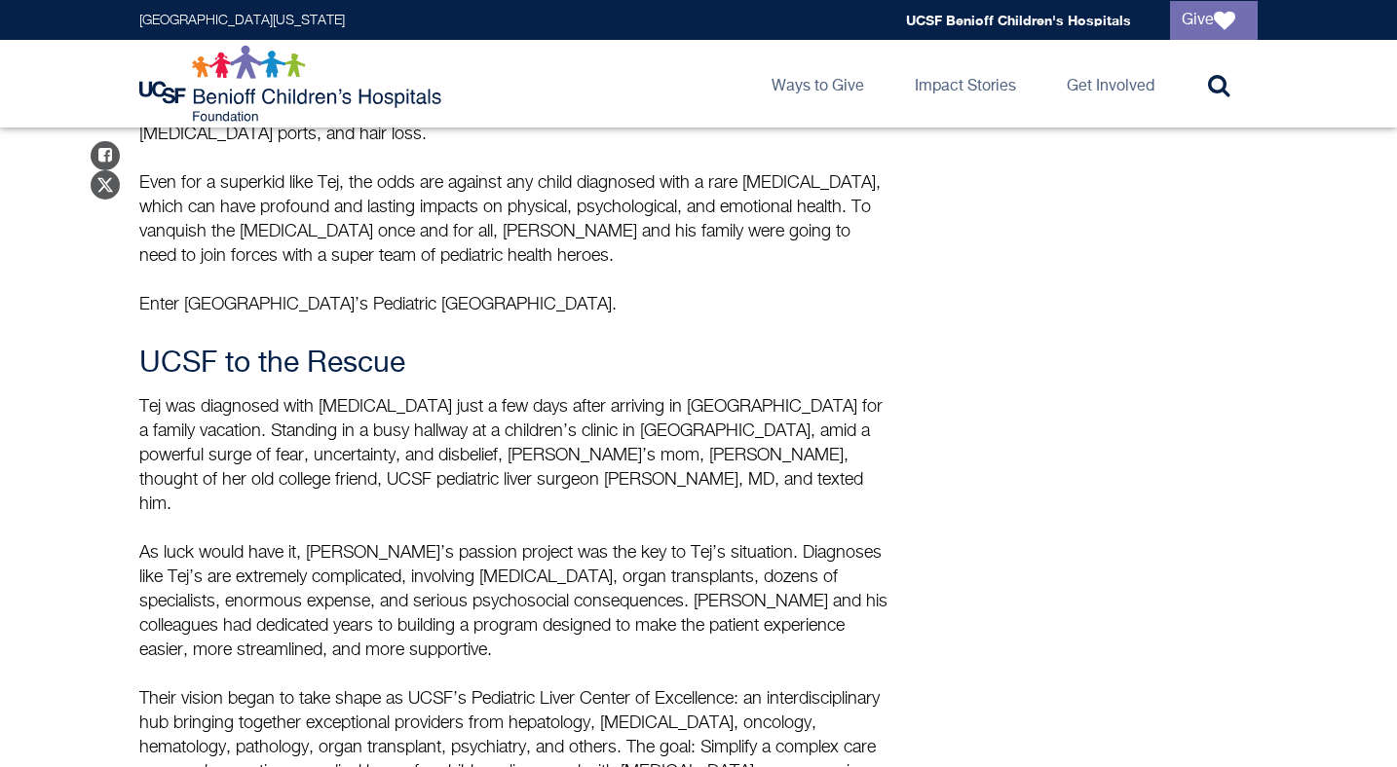
scroll to position [1092, 0]
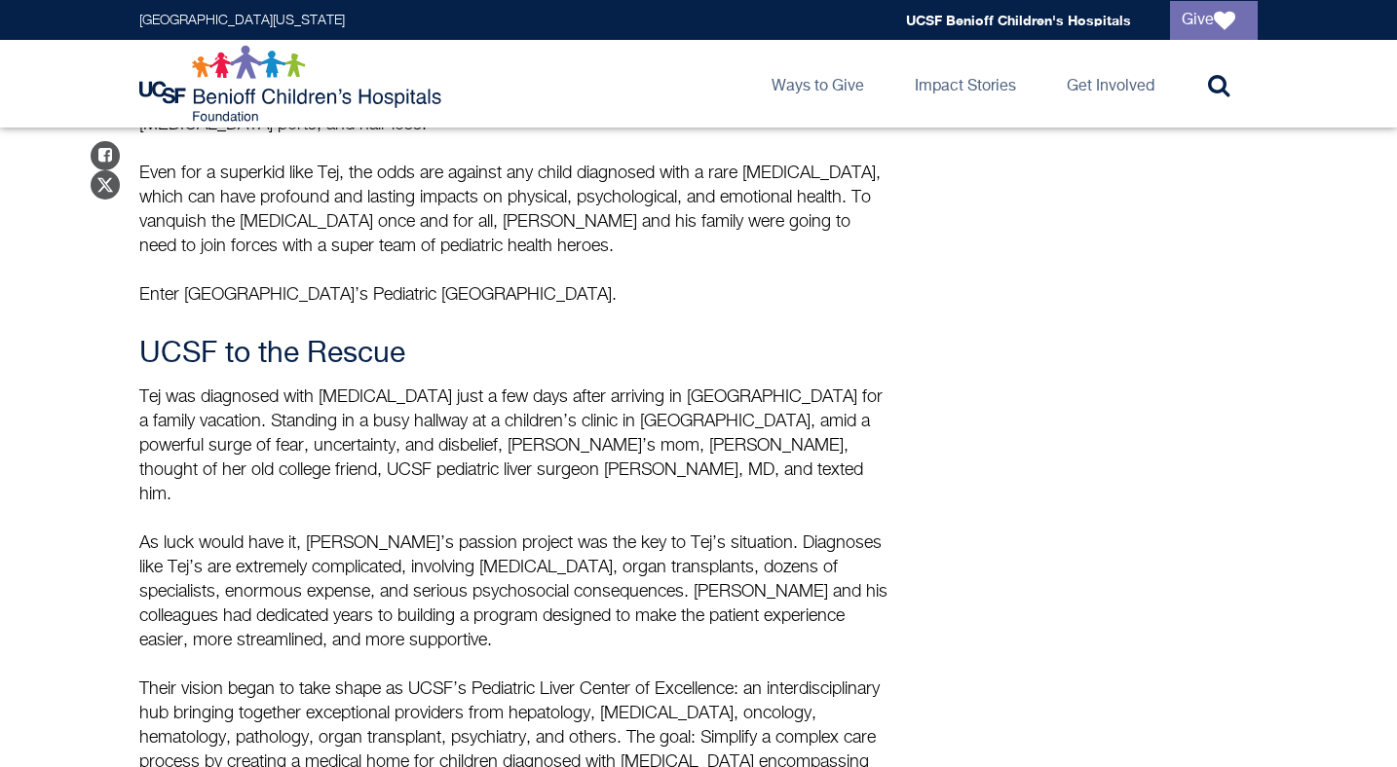
click at [589, 408] on p "Tej was diagnosed with [MEDICAL_DATA] just a few days after arriving in [GEOGRA…" at bounding box center [514, 520] width 750 height 268
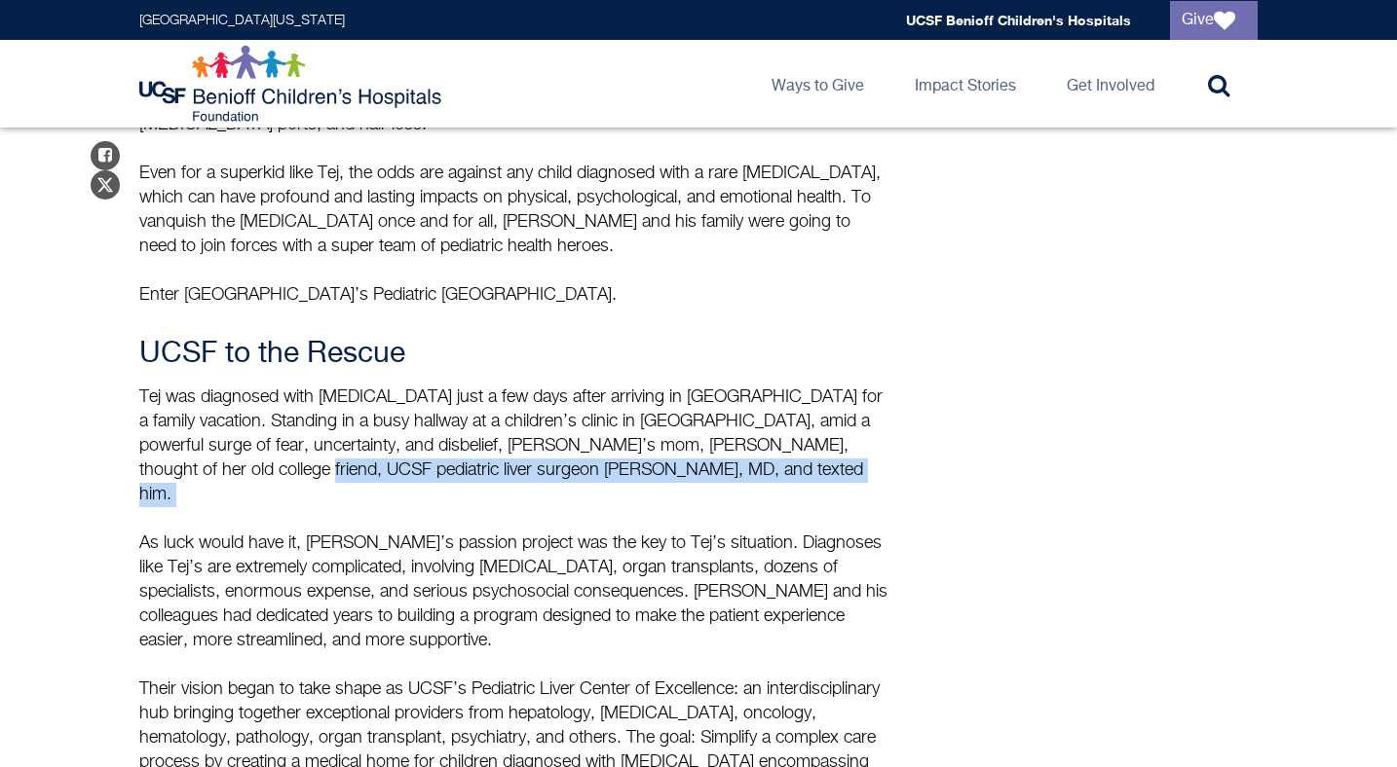
drag, startPoint x: 290, startPoint y: 423, endPoint x: 308, endPoint y: 450, distance: 32.4
click at [308, 452] on p "Tej was diagnosed with [MEDICAL_DATA] just a few days after arriving in [GEOGRA…" at bounding box center [514, 520] width 750 height 268
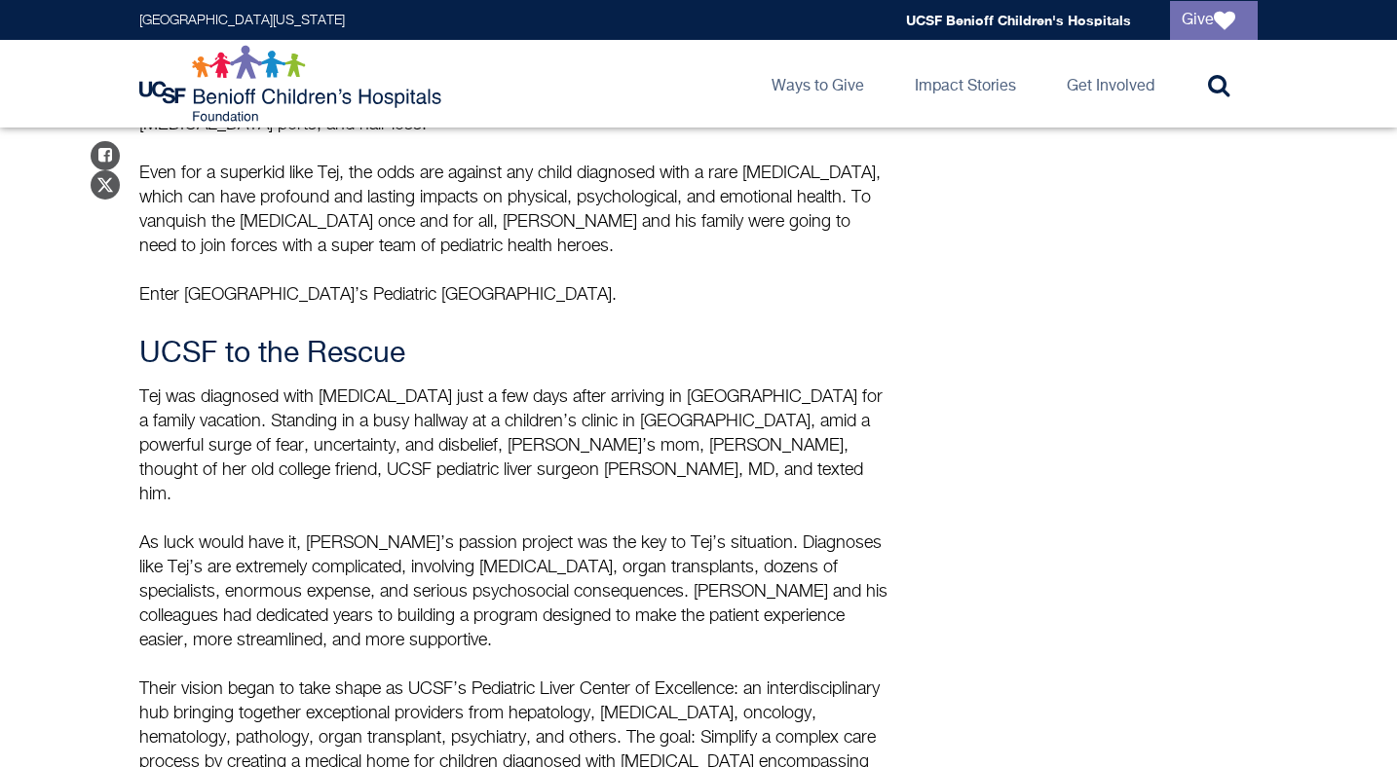
click at [316, 462] on p "Tej was diagnosed with [MEDICAL_DATA] just a few days after arriving in [GEOGRA…" at bounding box center [514, 520] width 750 height 268
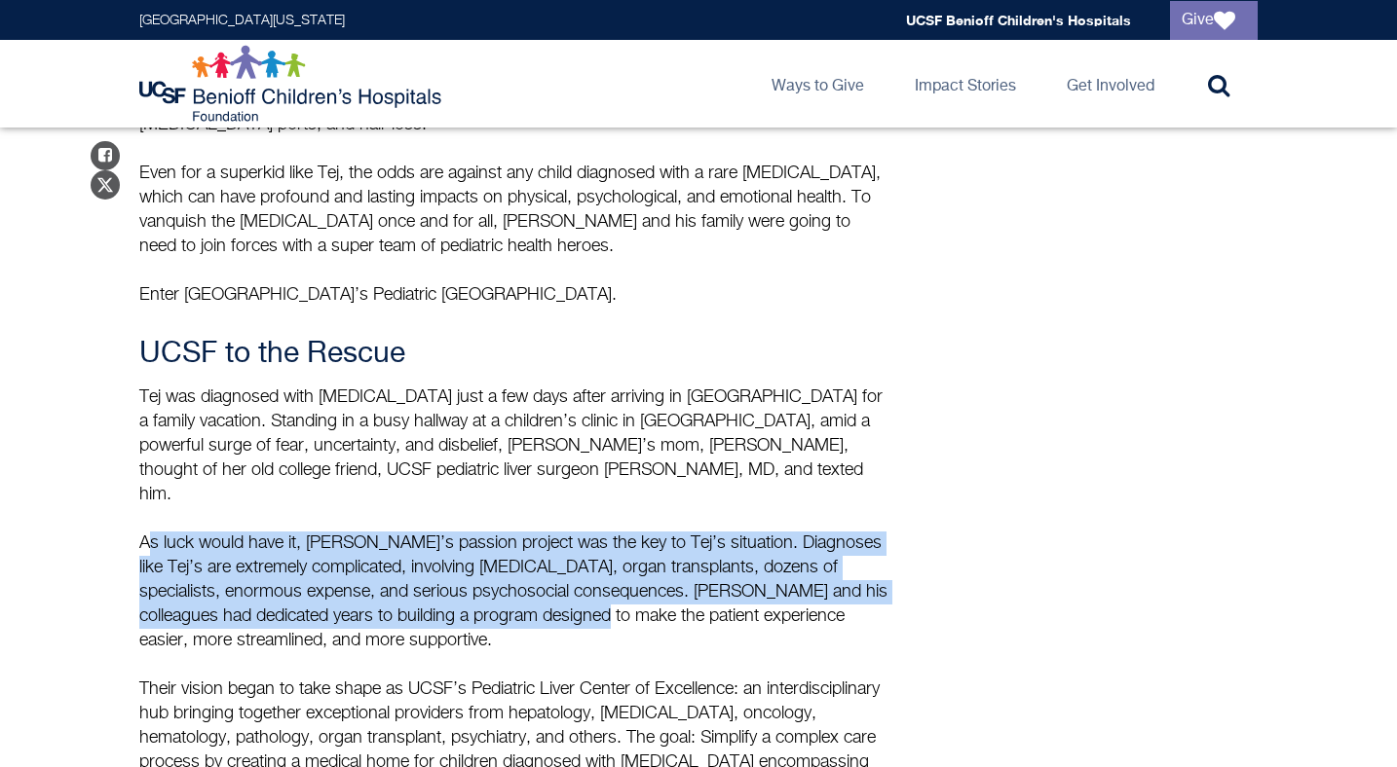
drag, startPoint x: 120, startPoint y: 457, endPoint x: 599, endPoint y: 533, distance: 485.2
click at [599, 533] on p "Tej was diagnosed with [MEDICAL_DATA] just a few days after arriving in [GEOGRA…" at bounding box center [514, 520] width 750 height 268
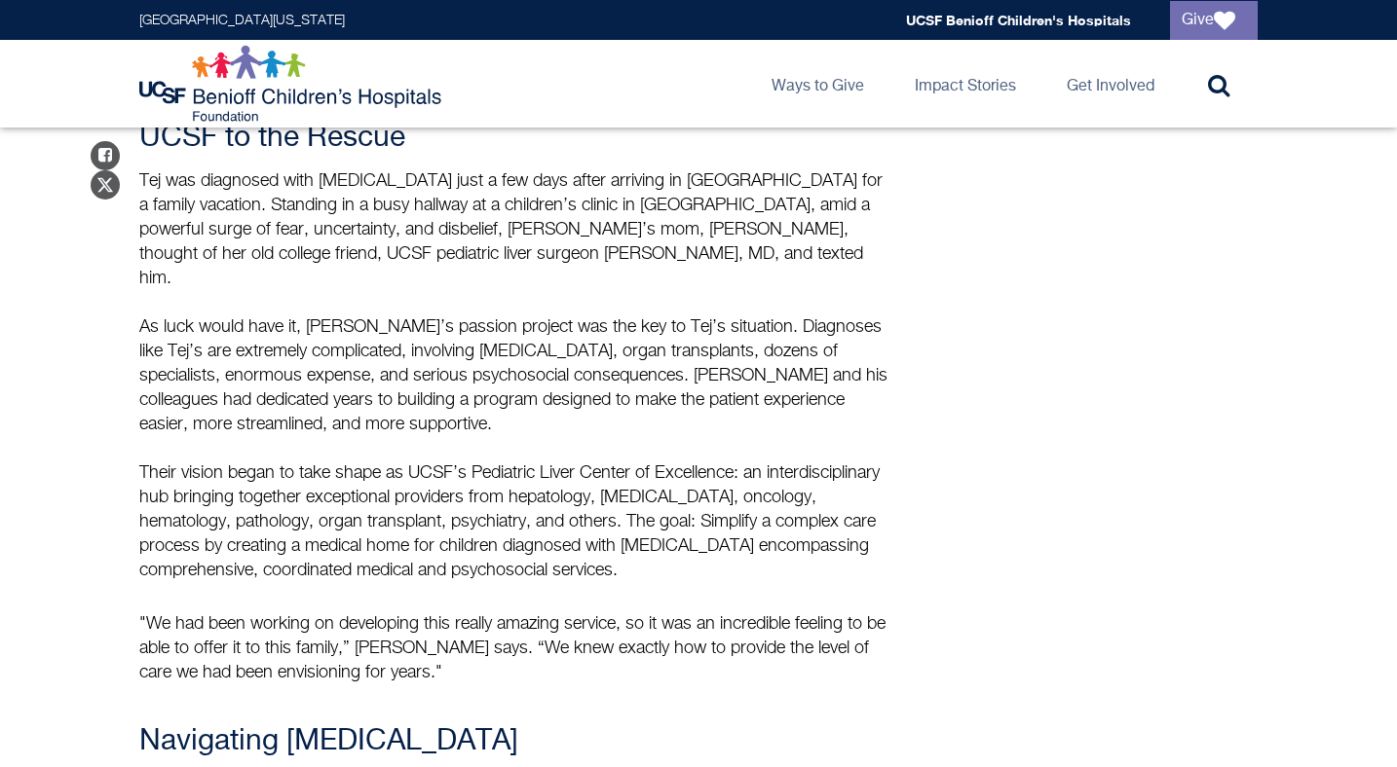
scroll to position [1315, 0]
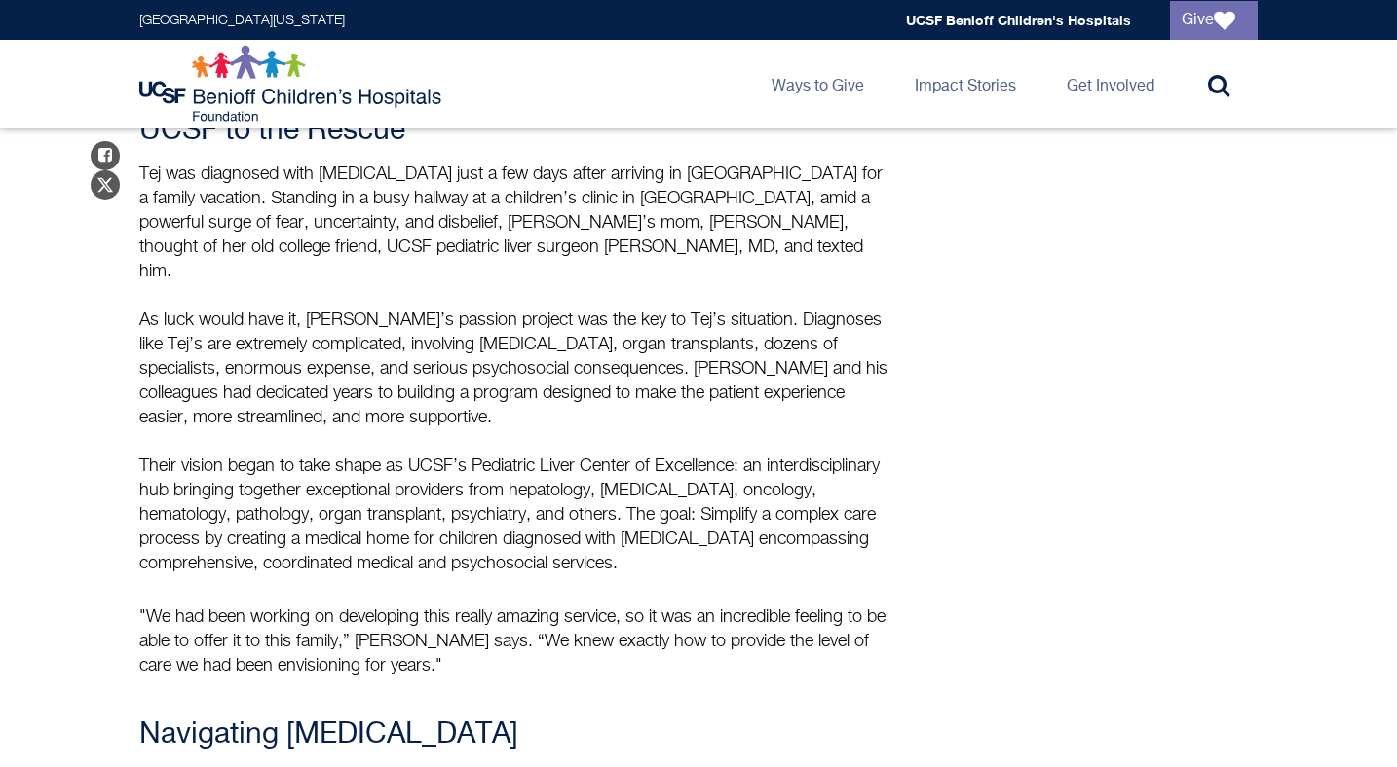
click at [754, 455] on p "Their vision began to take shape as UCSF’s Pediatric Liver Center of Excellence…" at bounding box center [514, 516] width 750 height 122
drag, startPoint x: 752, startPoint y: 391, endPoint x: 803, endPoint y: 384, distance: 51.1
click at [803, 455] on p "Their vision began to take shape as UCSF’s Pediatric Liver Center of Excellence…" at bounding box center [514, 516] width 750 height 122
click at [804, 455] on p "Their vision began to take shape as UCSF’s Pediatric Liver Center of Excellence…" at bounding box center [514, 516] width 750 height 122
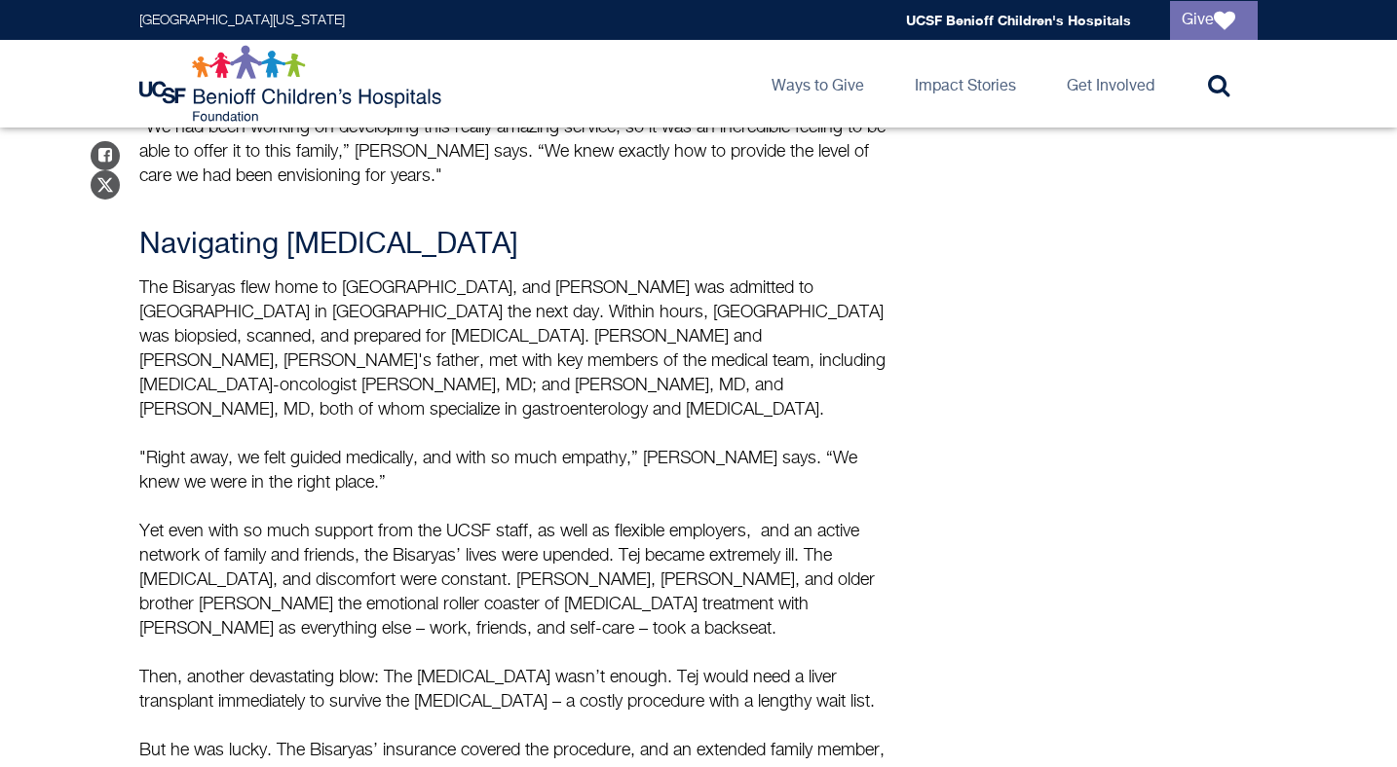
scroll to position [1808, 0]
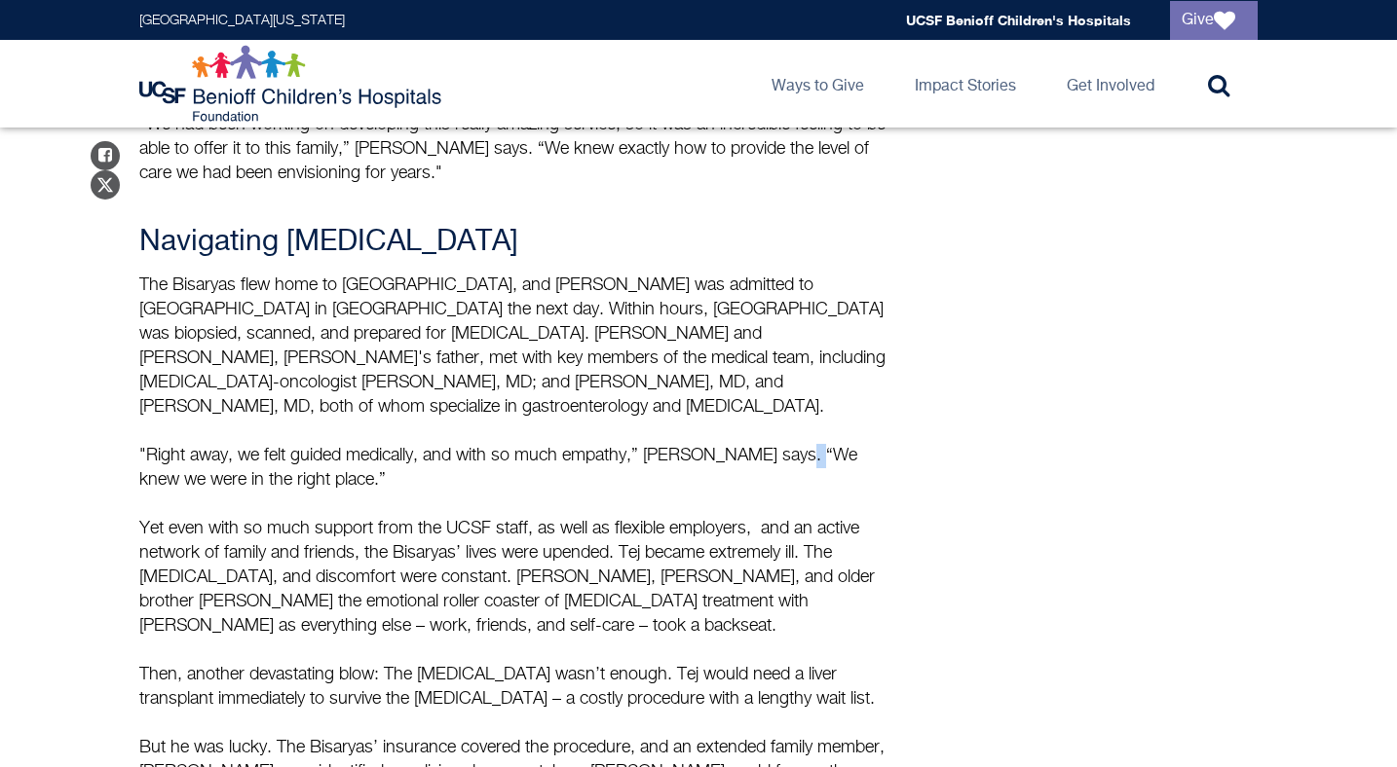
drag, startPoint x: 812, startPoint y: 356, endPoint x: 763, endPoint y: 341, distance: 52.1
click at [780, 444] on p ""Right away, we felt guided medically, and with so much empathy,” [PERSON_NAME]…" at bounding box center [514, 468] width 750 height 49
click at [763, 444] on p ""Right away, we felt guided medically, and with so much empathy,” [PERSON_NAME]…" at bounding box center [514, 468] width 750 height 49
drag, startPoint x: 748, startPoint y: 309, endPoint x: 563, endPoint y: 310, distance: 185.1
click at [563, 310] on p "The Bisaryas flew home to [GEOGRAPHIC_DATA], and [PERSON_NAME] was admitted to …" at bounding box center [514, 347] width 750 height 146
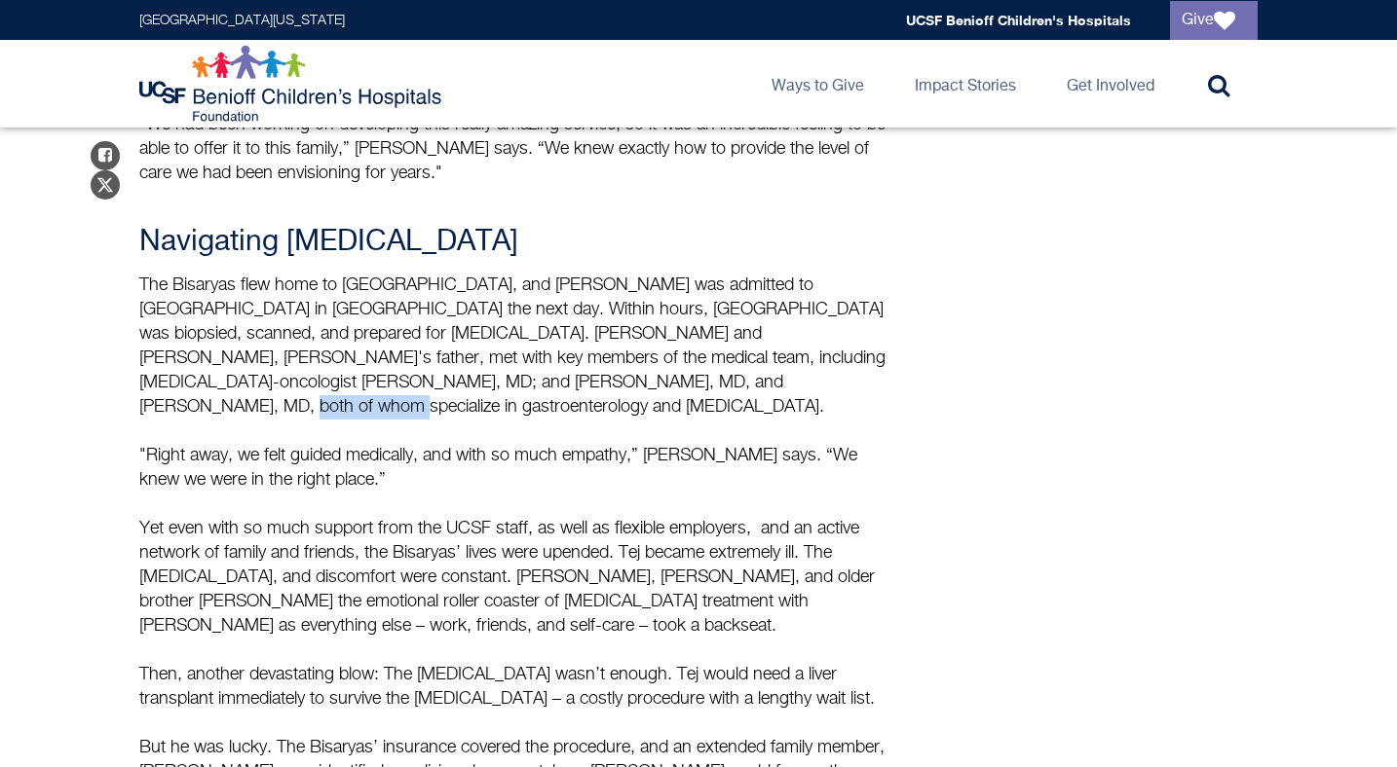
click at [563, 310] on p "The Bisaryas flew home to [GEOGRAPHIC_DATA], and [PERSON_NAME] was admitted to …" at bounding box center [514, 347] width 750 height 146
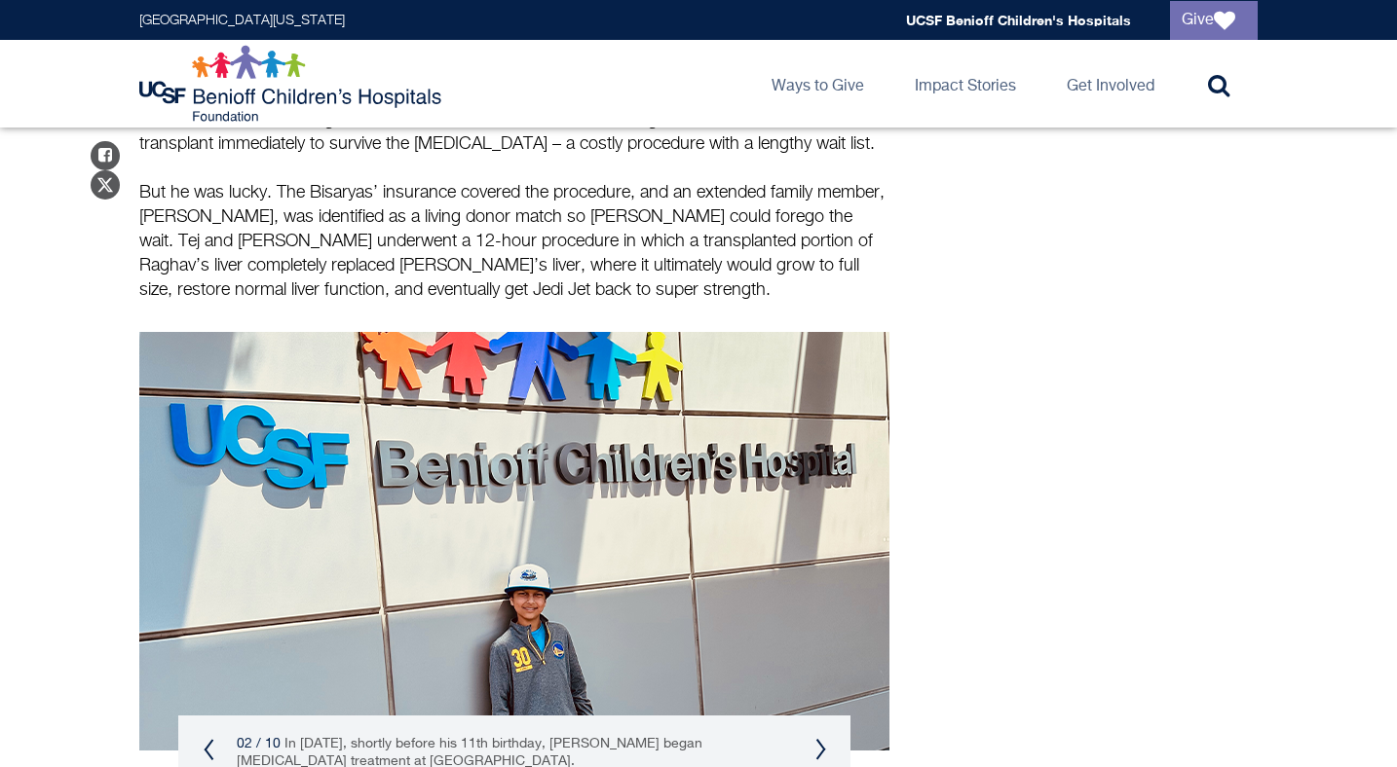
scroll to position [2370, 0]
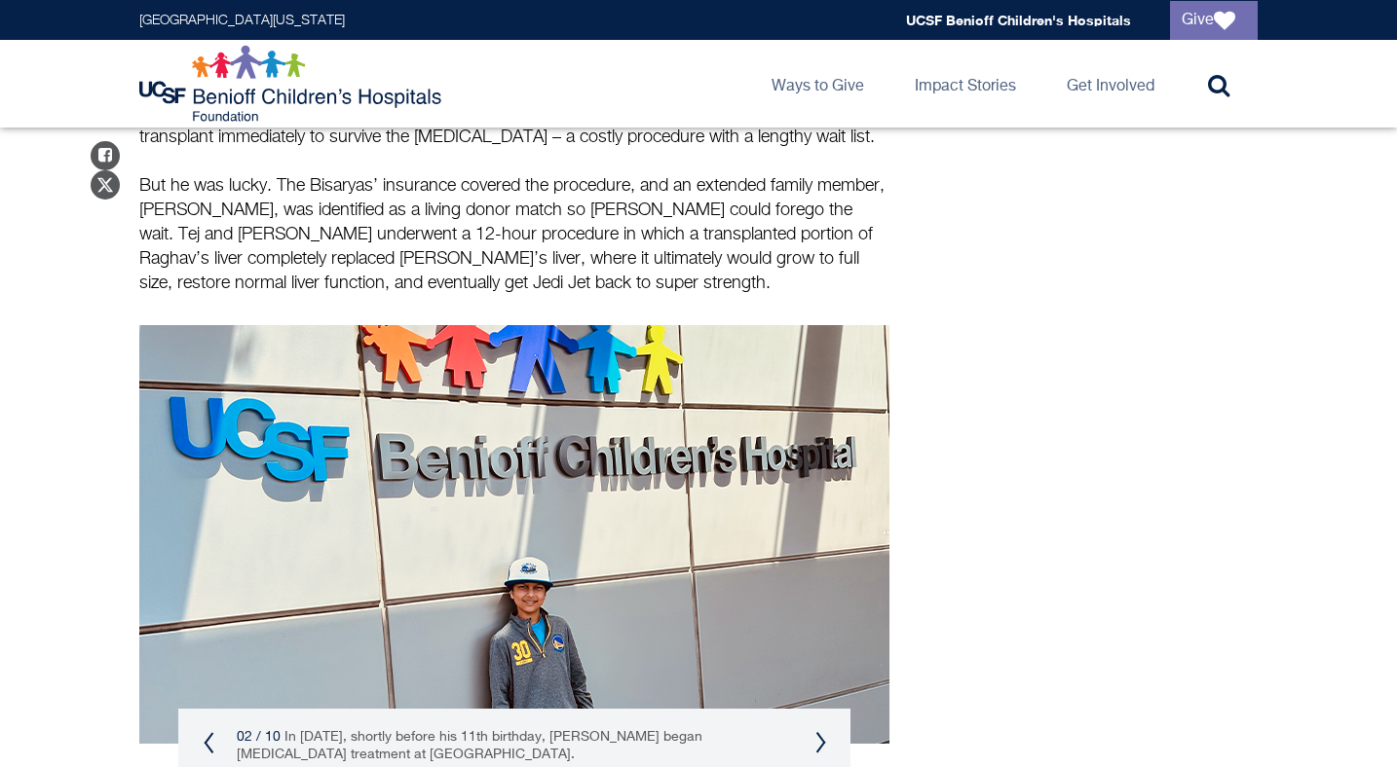
click at [198, 709] on div "02 / 10 In [DATE], shortly before his 11th birthday, [PERSON_NAME] began [MEDIC…" at bounding box center [514, 746] width 672 height 74
click at [214, 709] on div "02 / 10 In [DATE], shortly before his 11th birthday, [PERSON_NAME] began [MEDIC…" at bounding box center [514, 746] width 672 height 74
click at [189, 709] on div "02 / 10 In [DATE], shortly before his 11th birthday, [PERSON_NAME] began [MEDIC…" at bounding box center [514, 746] width 672 height 74
click at [206, 731] on button "Previous" at bounding box center [209, 742] width 12 height 23
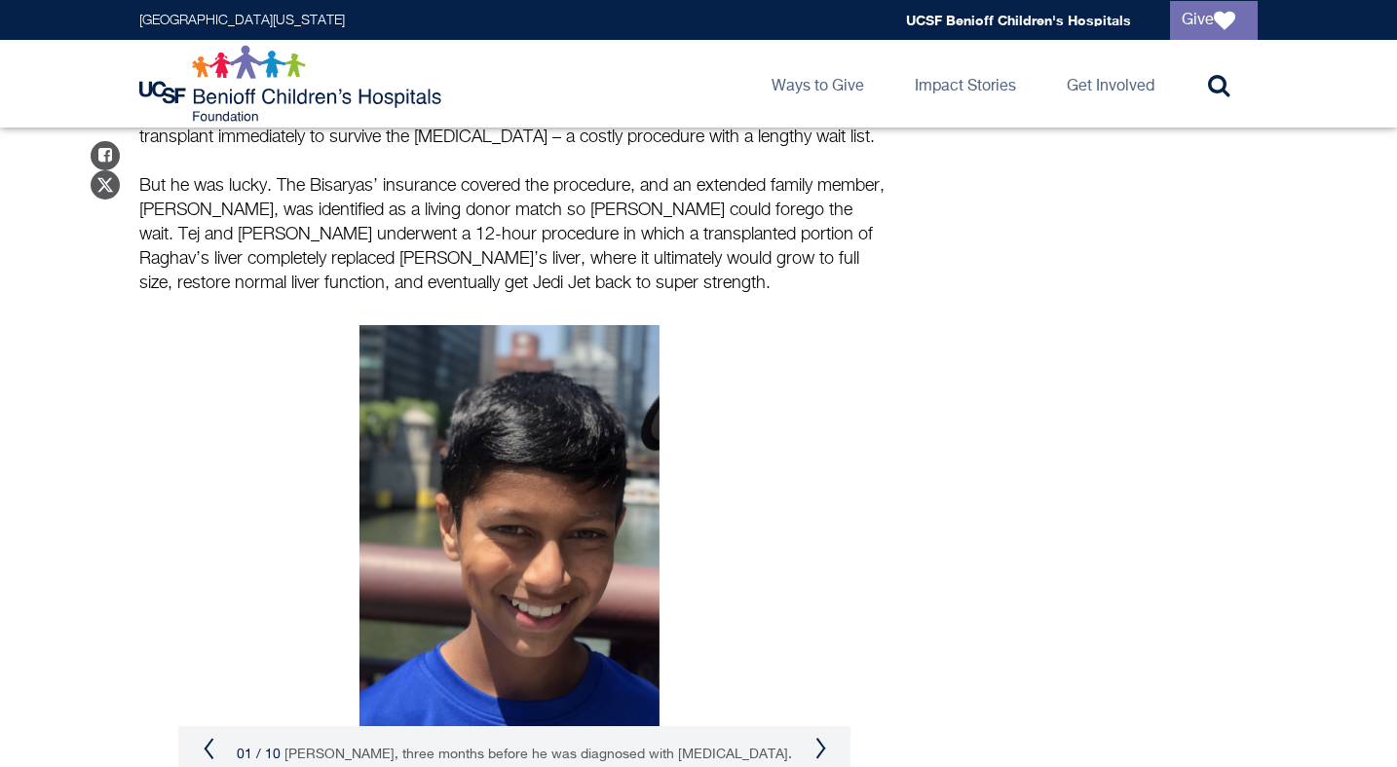
click at [820, 737] on button "Next" at bounding box center [820, 748] width 12 height 23
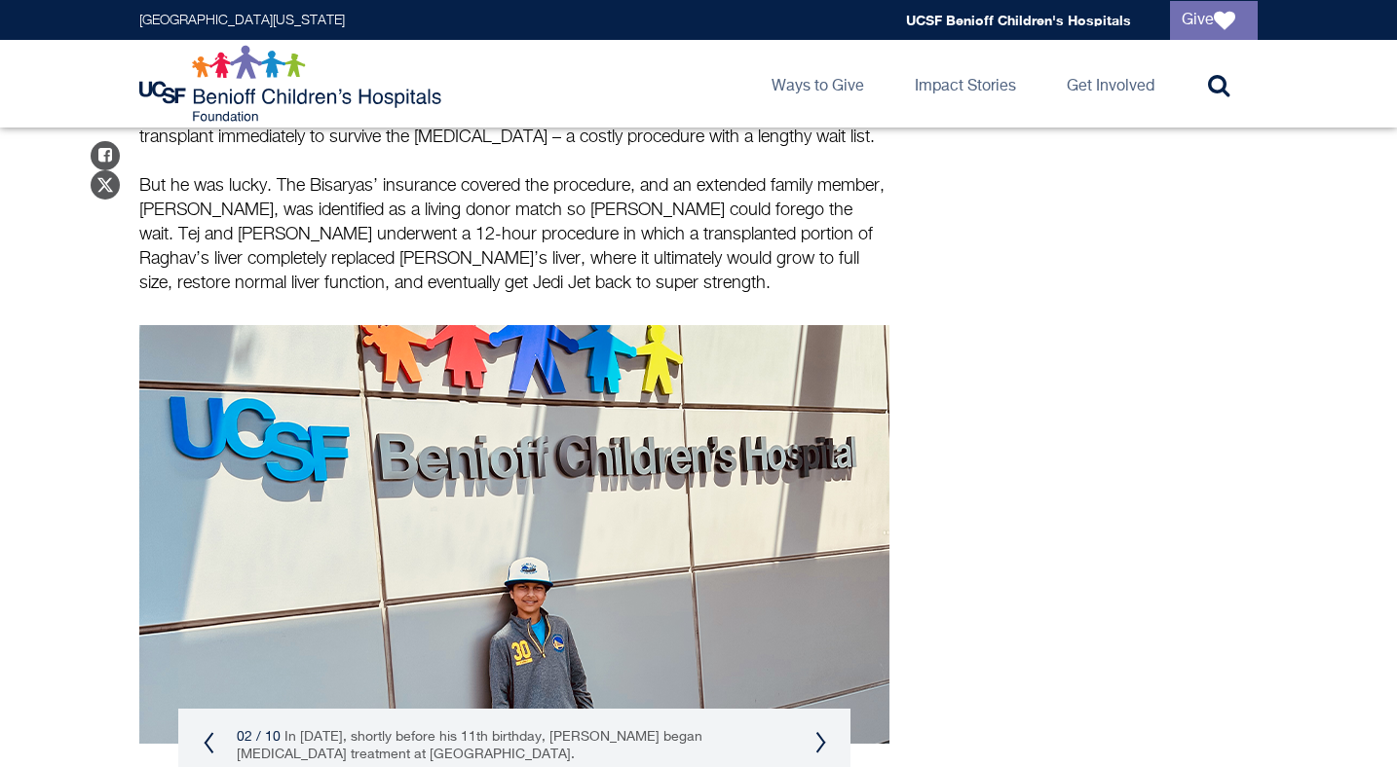
click at [820, 731] on button "Next" at bounding box center [820, 742] width 12 height 23
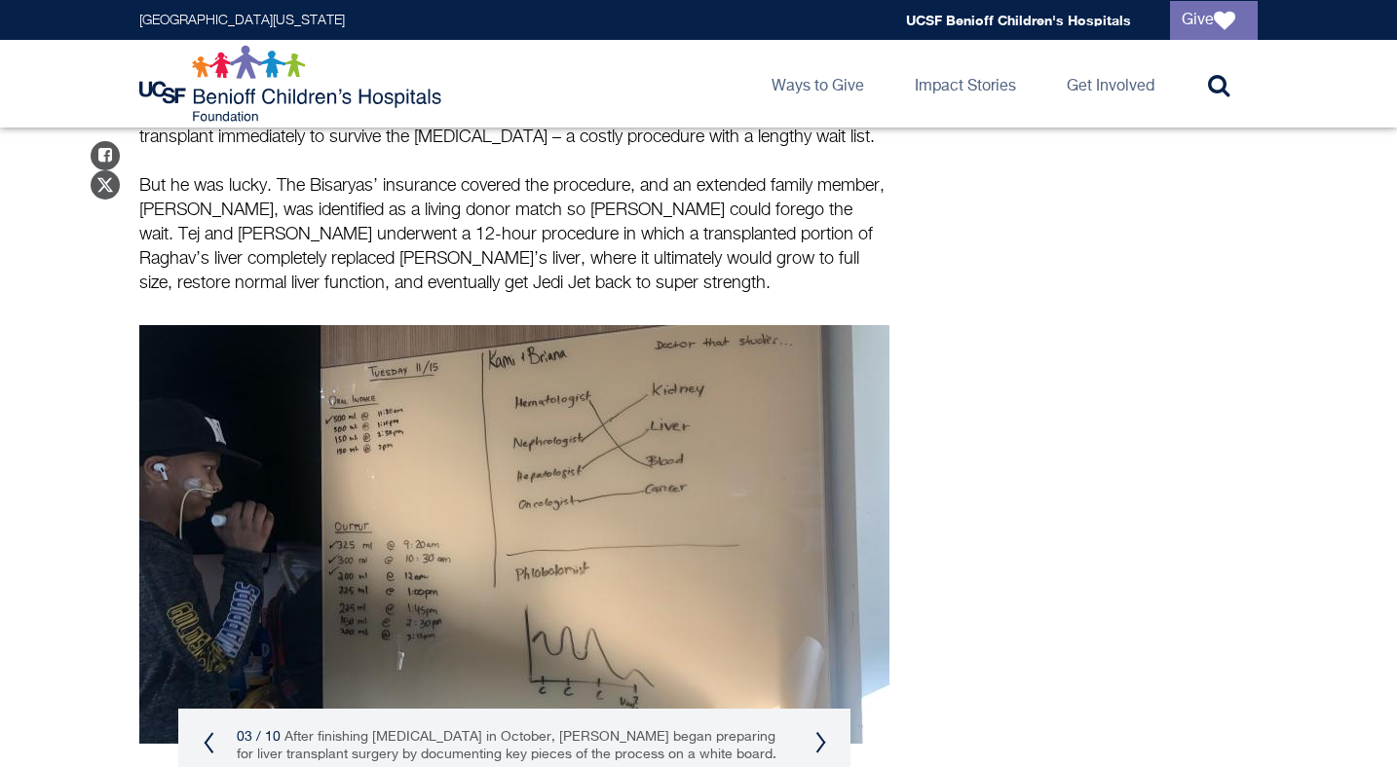
click at [820, 731] on button "Next" at bounding box center [820, 742] width 12 height 23
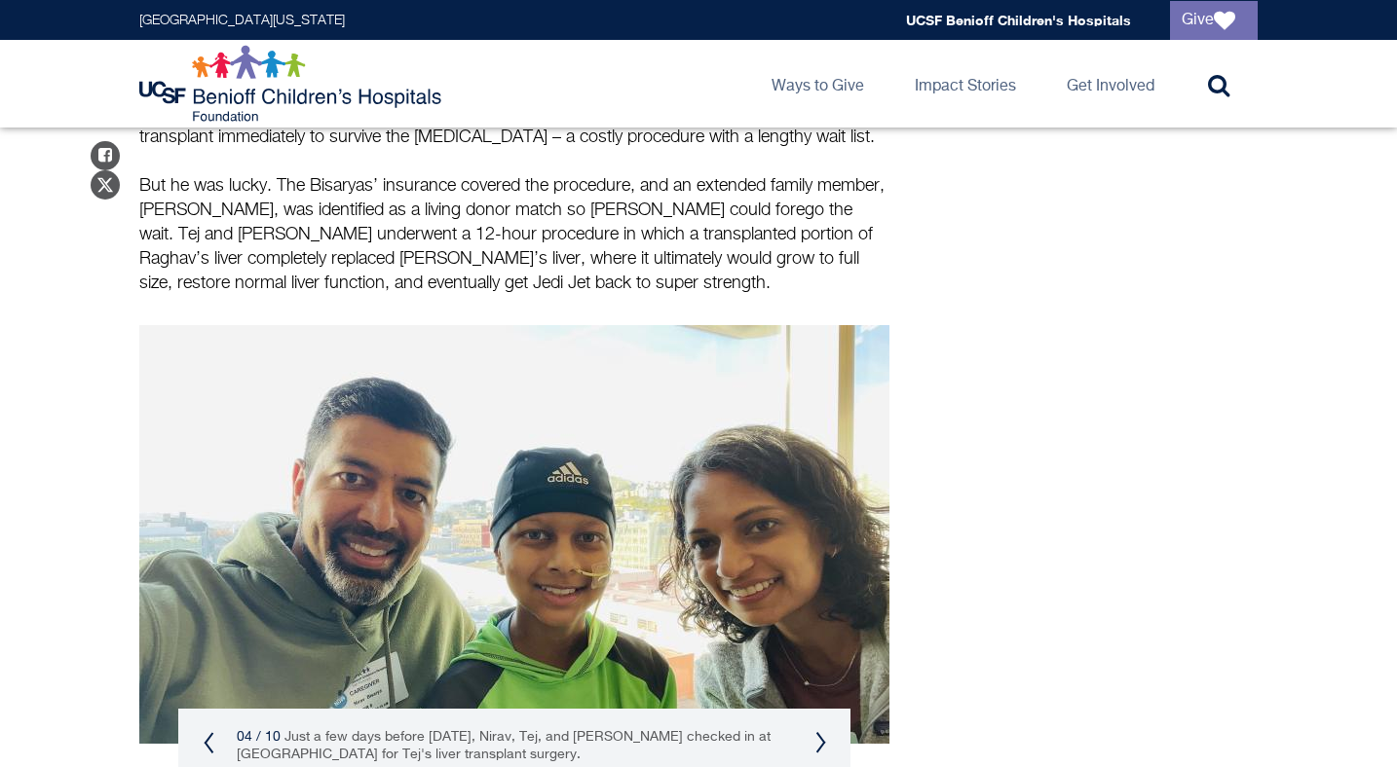
click at [818, 731] on button "Next" at bounding box center [820, 742] width 12 height 23
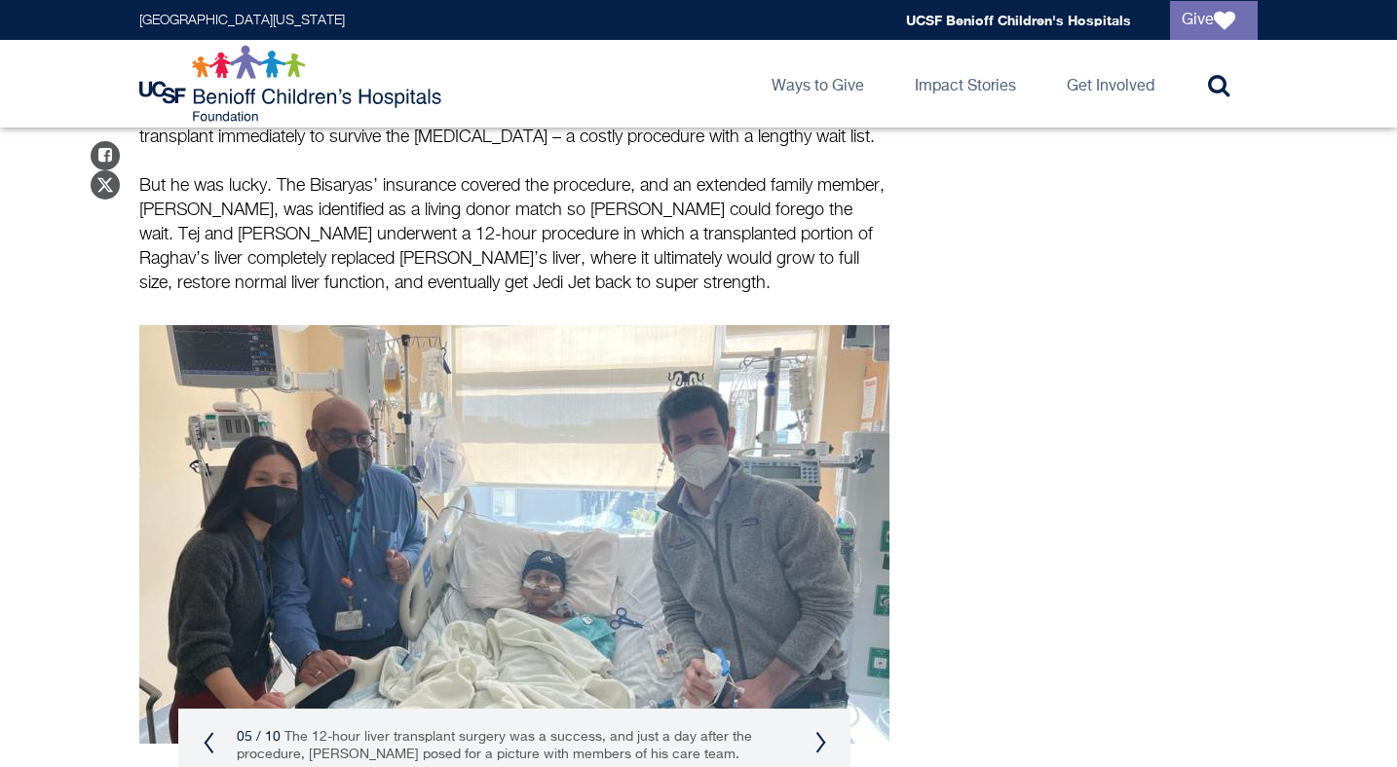
click at [818, 731] on button "Next" at bounding box center [820, 742] width 12 height 23
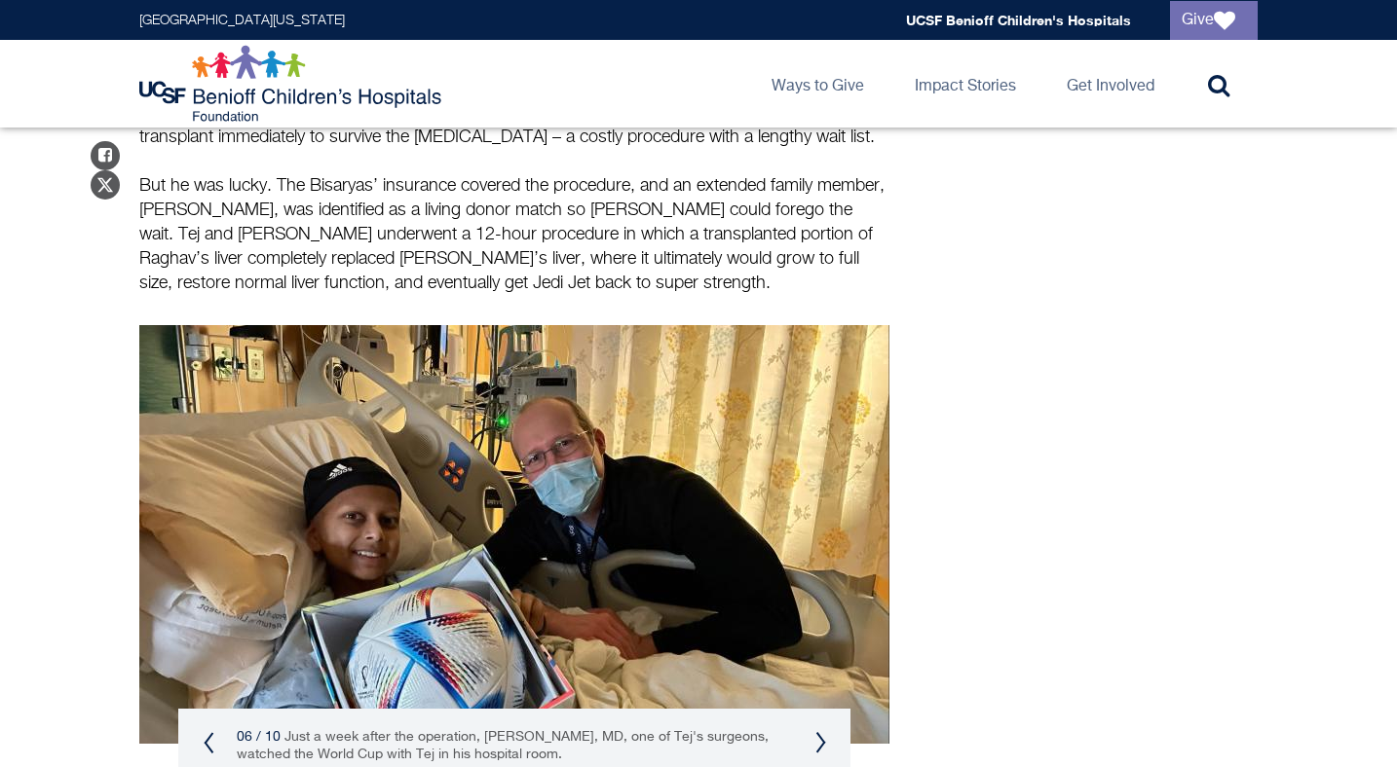
click at [817, 731] on button "Next" at bounding box center [820, 742] width 12 height 23
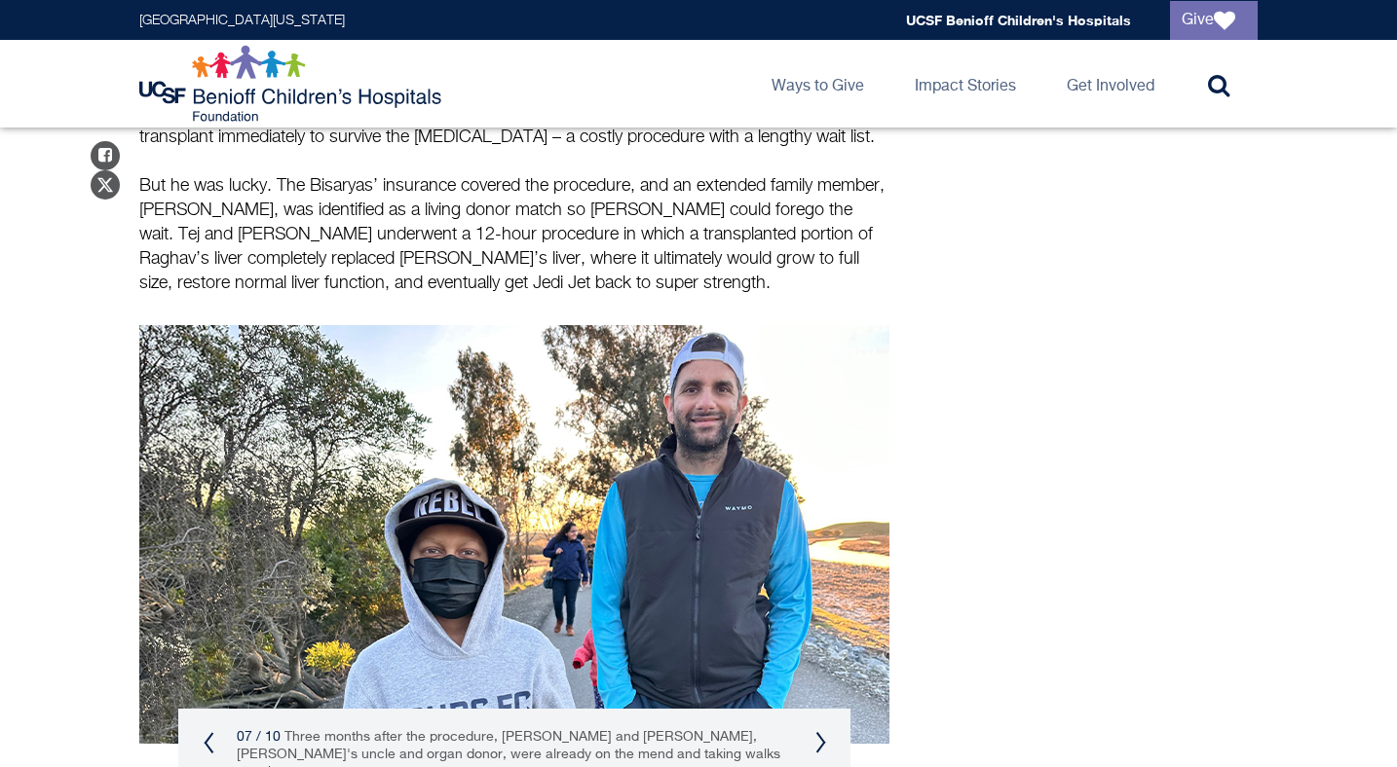
click at [818, 731] on button "Next" at bounding box center [820, 742] width 12 height 23
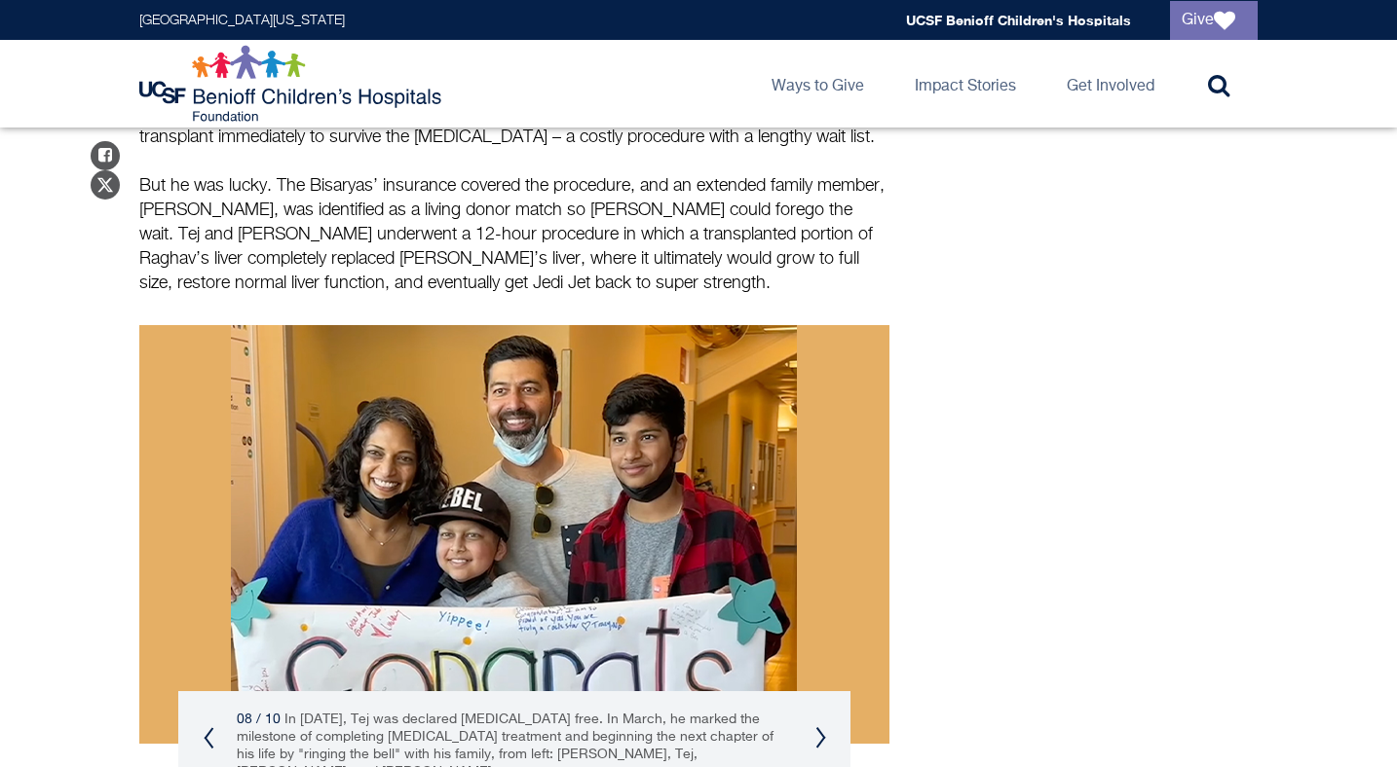
click at [820, 727] on button "Next" at bounding box center [820, 738] width 12 height 23
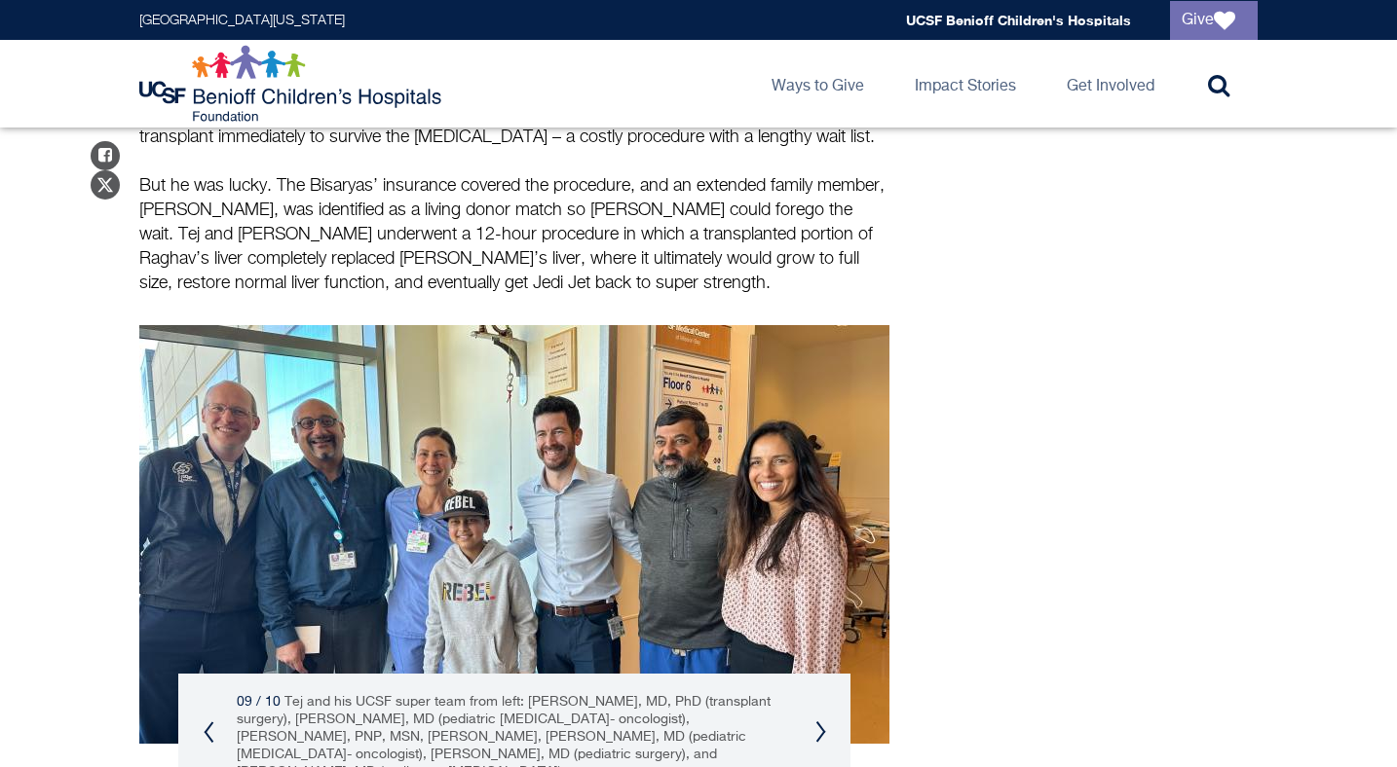
click at [817, 721] on button "Next" at bounding box center [820, 732] width 12 height 23
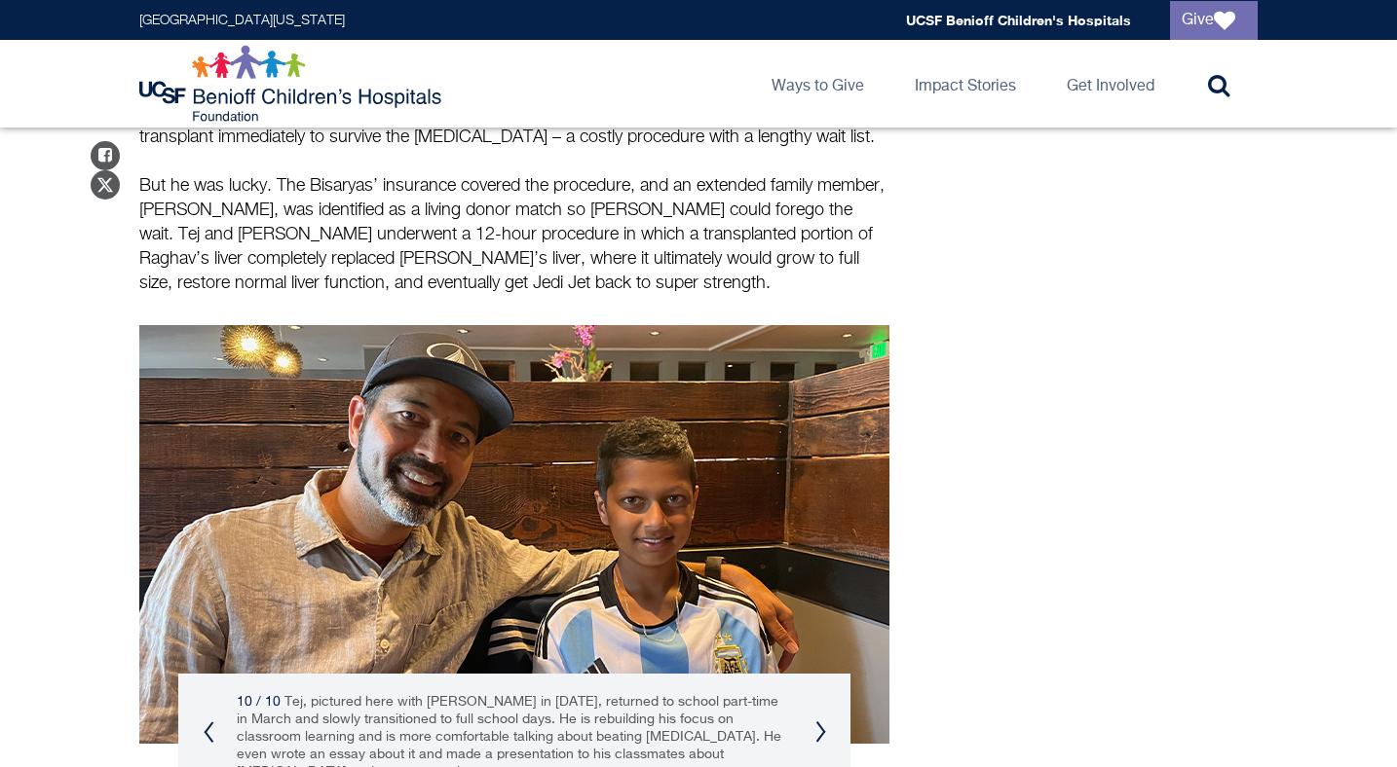
click at [817, 721] on button "Next" at bounding box center [820, 732] width 12 height 23
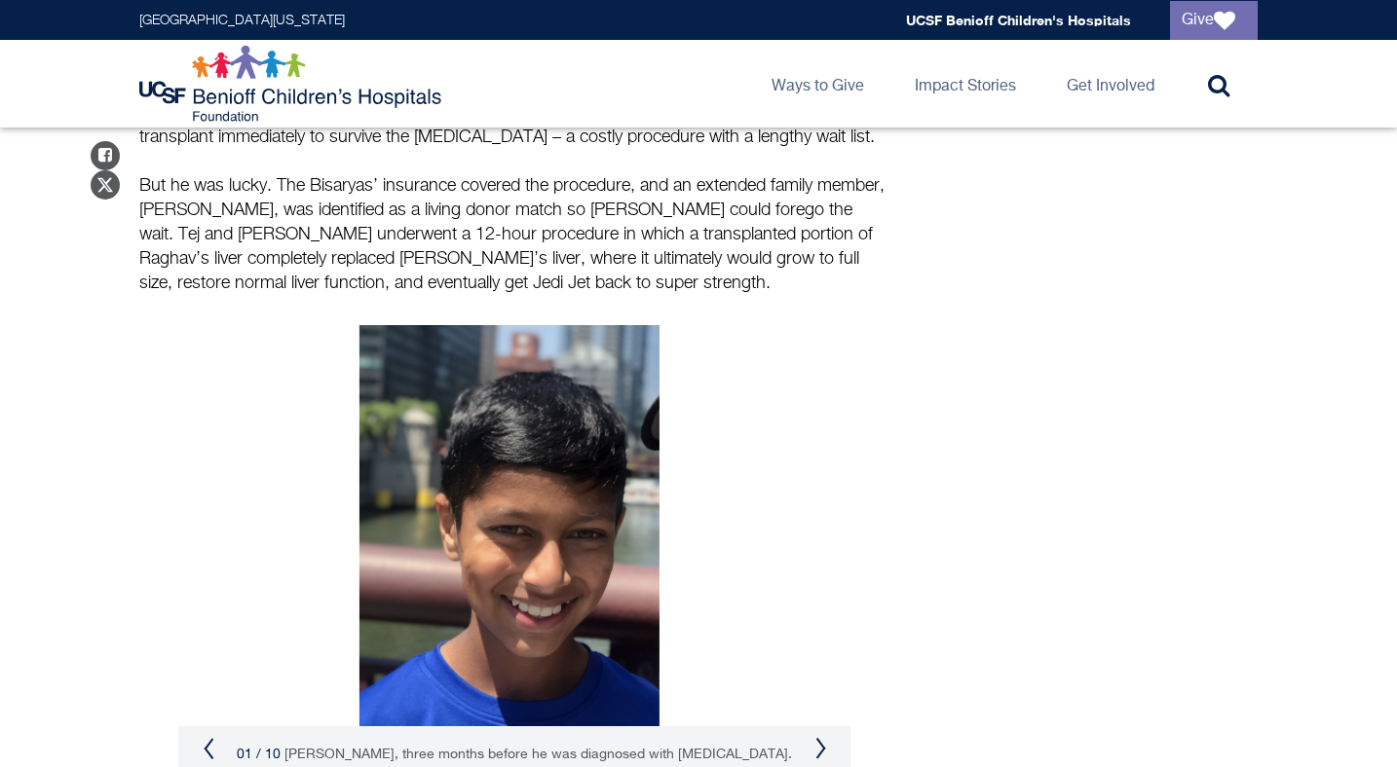
click at [224, 727] on div "01 / 10 [PERSON_NAME], three months before he was diagnosed with [MEDICAL_DATA]." at bounding box center [514, 755] width 672 height 56
click at [217, 727] on div "01 / 10 [PERSON_NAME], three months before he was diagnosed with [MEDICAL_DATA]." at bounding box center [514, 755] width 672 height 56
click at [207, 737] on button "Previous" at bounding box center [209, 748] width 12 height 23
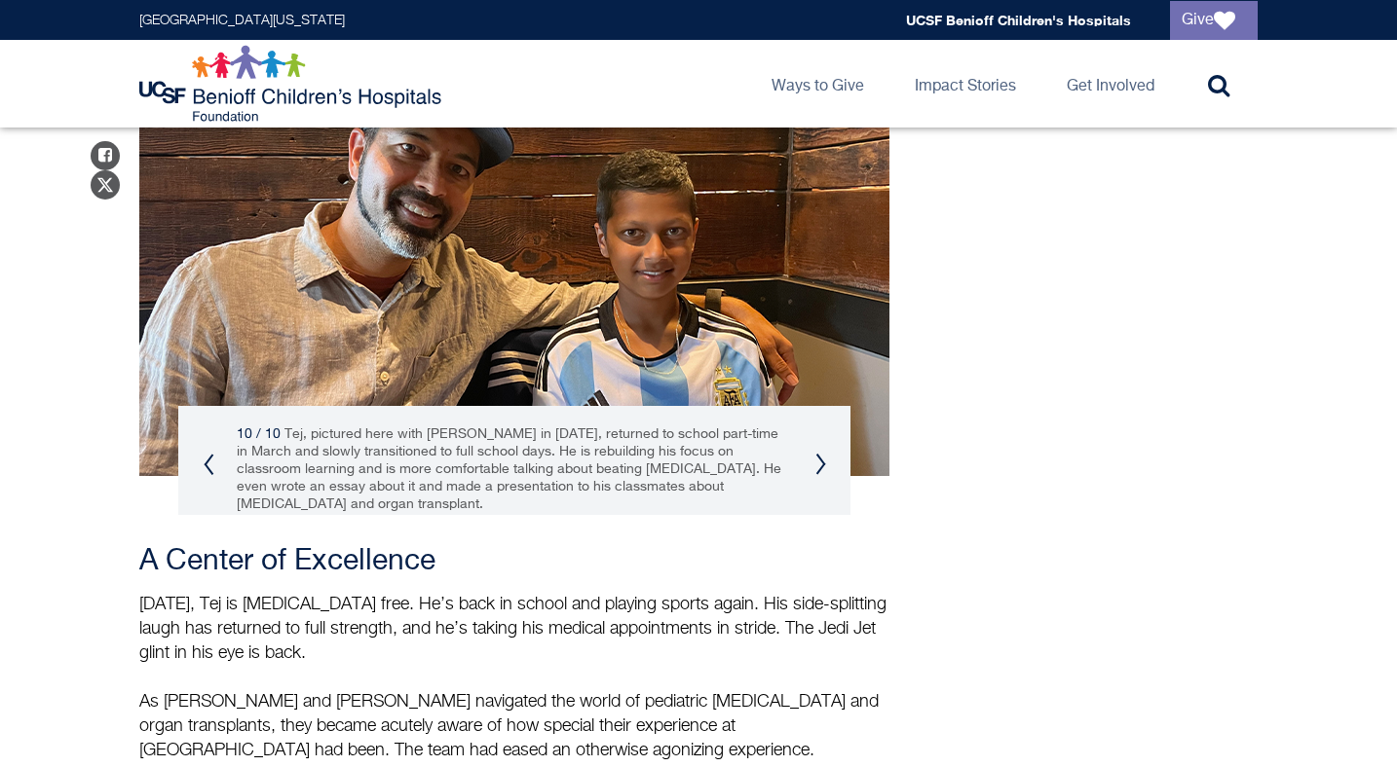
scroll to position [2602, 0]
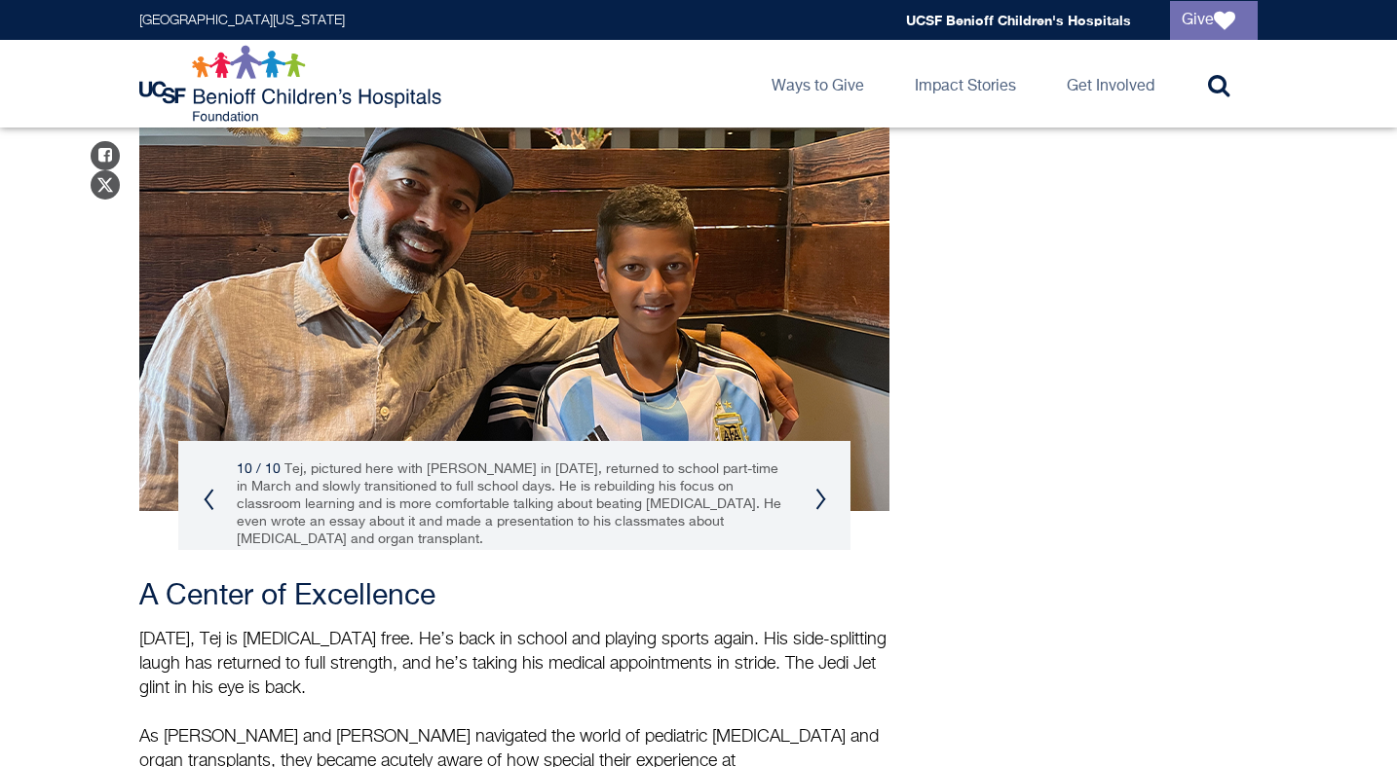
click at [828, 441] on div "10 / 10 Tej, pictured here with [PERSON_NAME] in [DATE], returned to school par…" at bounding box center [514, 504] width 672 height 127
click at [818, 488] on button "Next" at bounding box center [820, 499] width 12 height 23
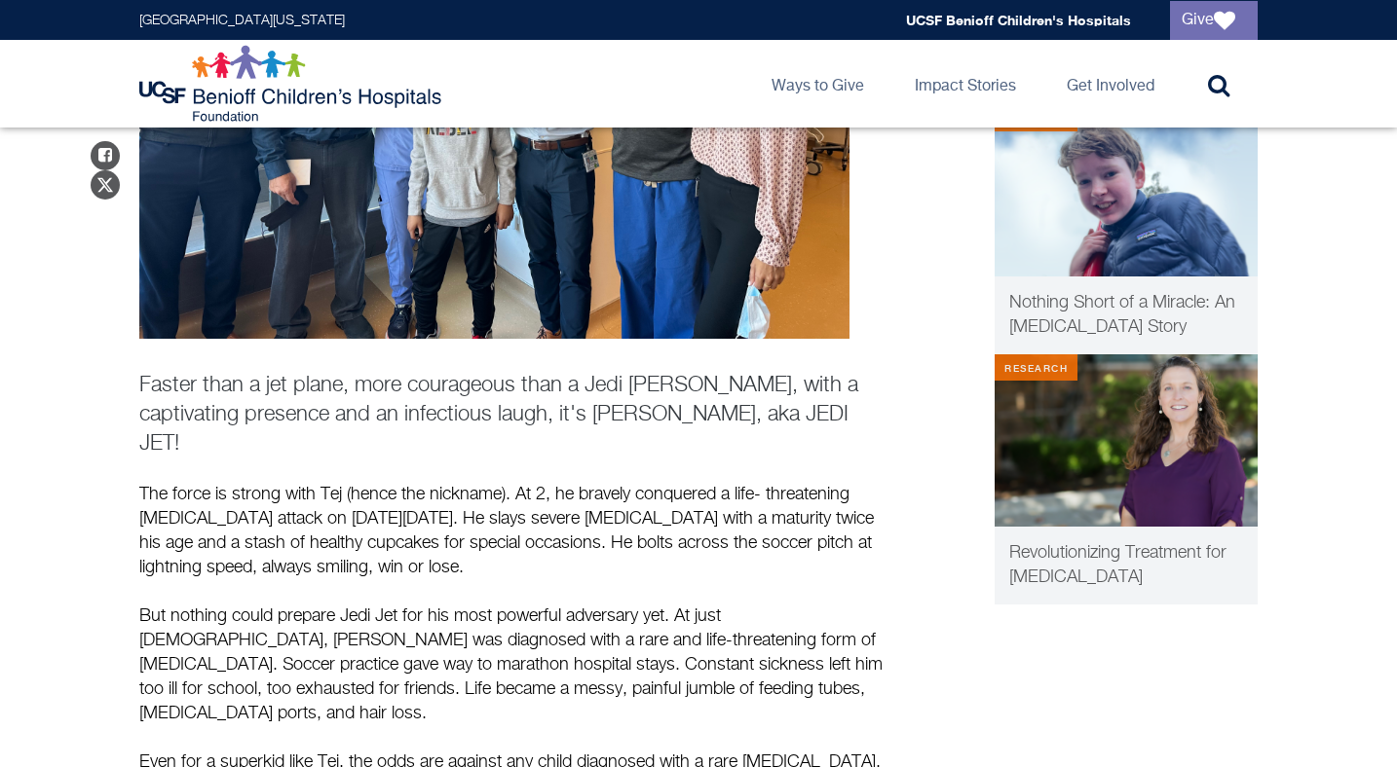
scroll to position [0, 0]
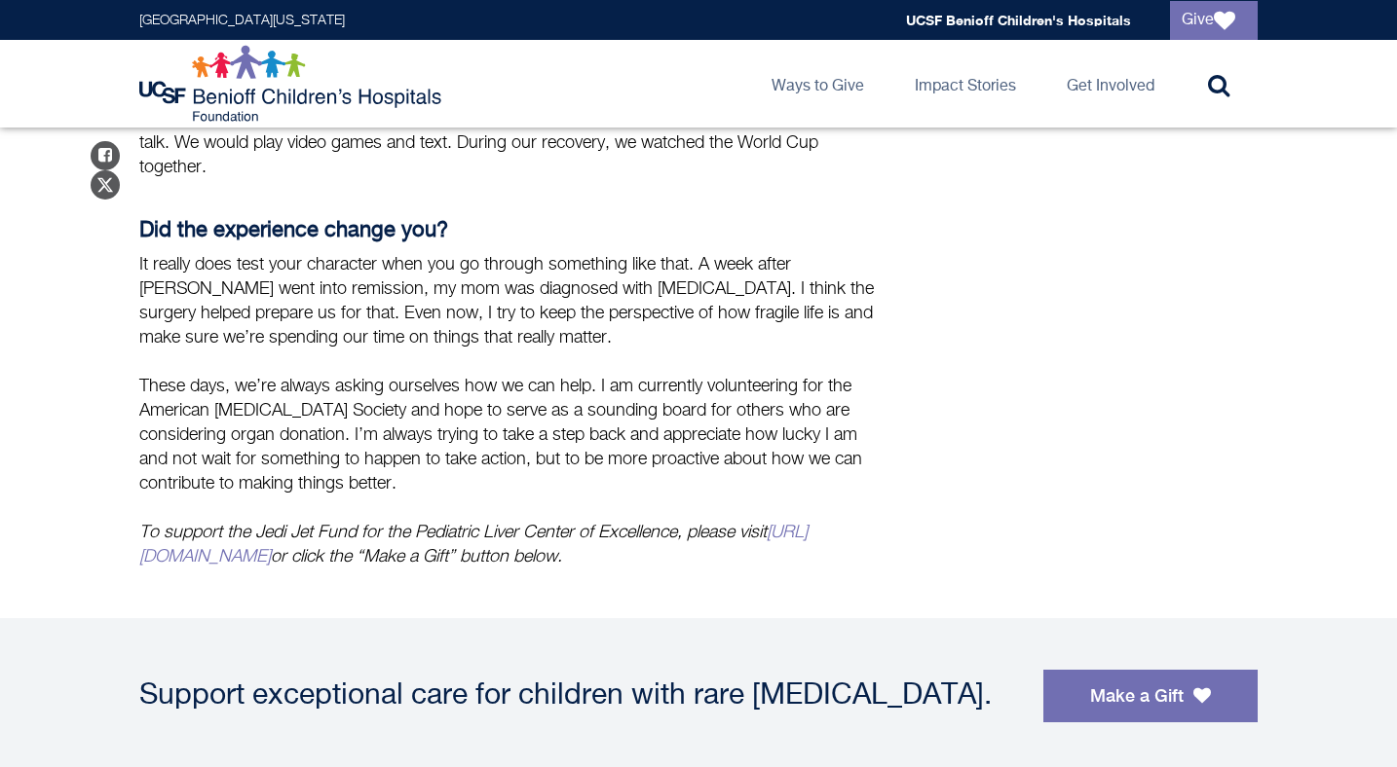
scroll to position [2173, 0]
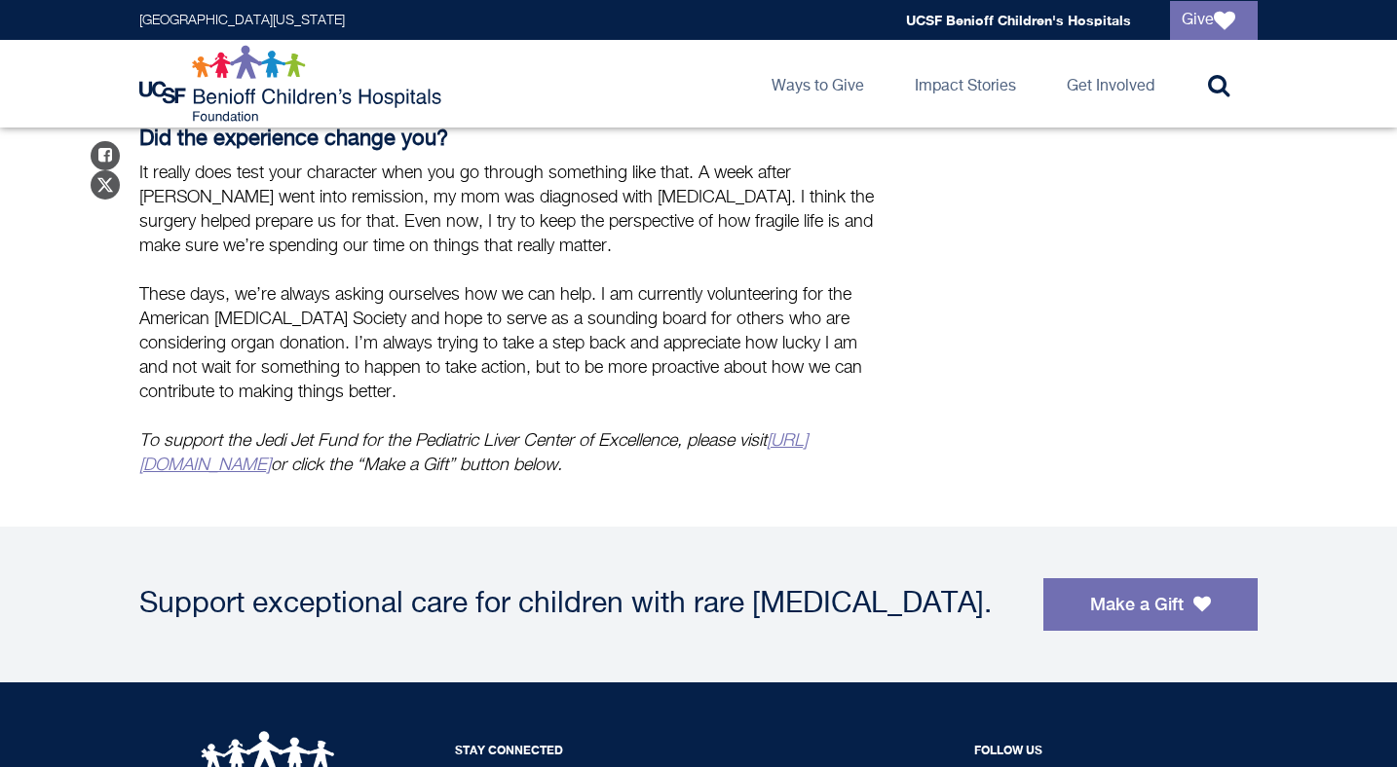
click at [288, 432] on link "[URL][DOMAIN_NAME]" at bounding box center [473, 453] width 668 height 42
